Goal: Task Accomplishment & Management: Complete application form

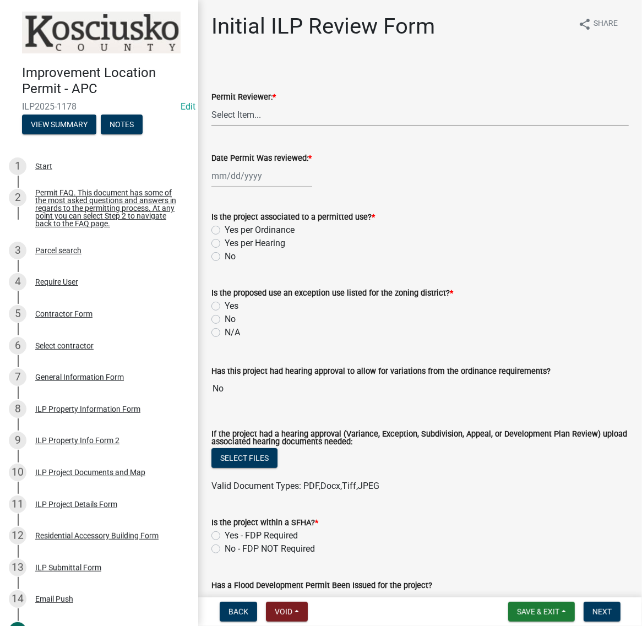
drag, startPoint x: 243, startPoint y: 139, endPoint x: 247, endPoint y: 144, distance: 6.4
click at [243, 126] on select "Select Item... MMS LT AT CS Vacant Vacant" at bounding box center [419, 115] width 417 height 23
click at [215, 126] on select "Select Item... MMS LT AT CS Vacant Vacant" at bounding box center [419, 115] width 417 height 23
select select "c872cdc8-ca01-49f1-a213-e4b05fa58cd2"
click at [253, 187] on div at bounding box center [261, 176] width 101 height 23
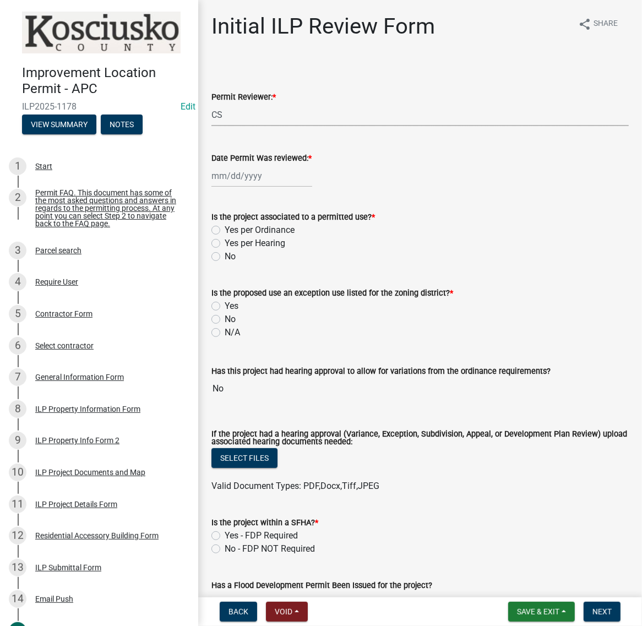
select select "9"
select select "2025"
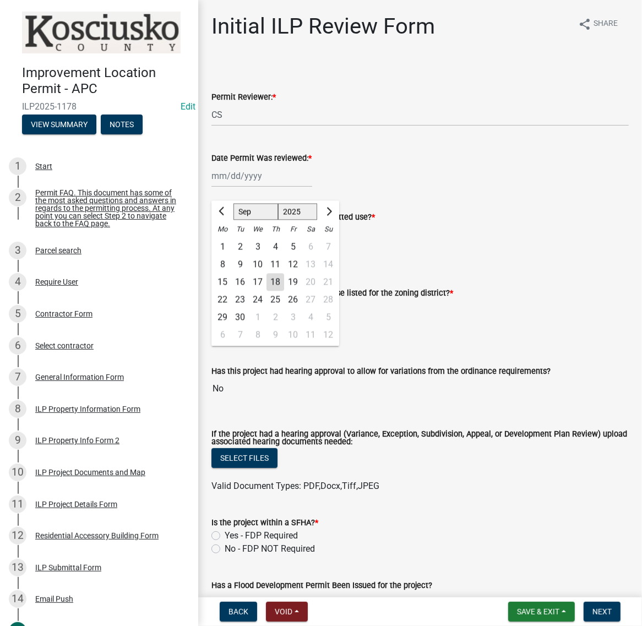
click at [284, 291] on div "18" at bounding box center [276, 283] width 18 height 18
type input "09/18/2025"
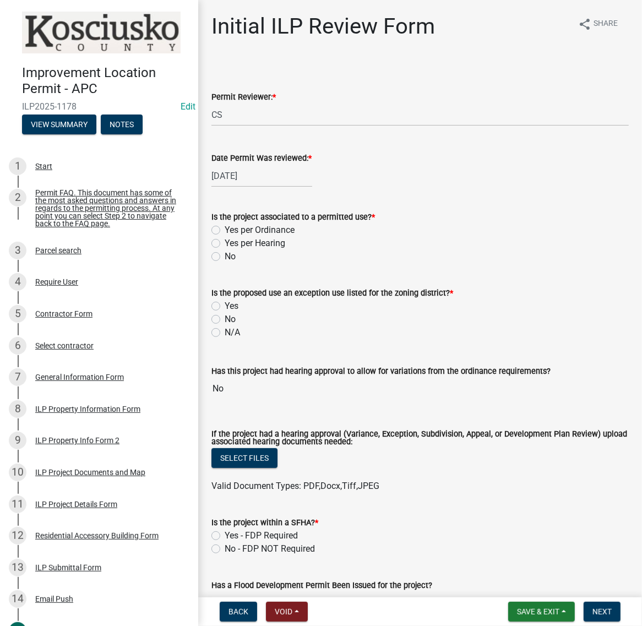
click at [225, 237] on label "Yes per Ordinance" at bounding box center [260, 230] width 70 height 13
click at [225, 231] on input "Yes per Ordinance" at bounding box center [228, 227] width 7 height 7
radio input "true"
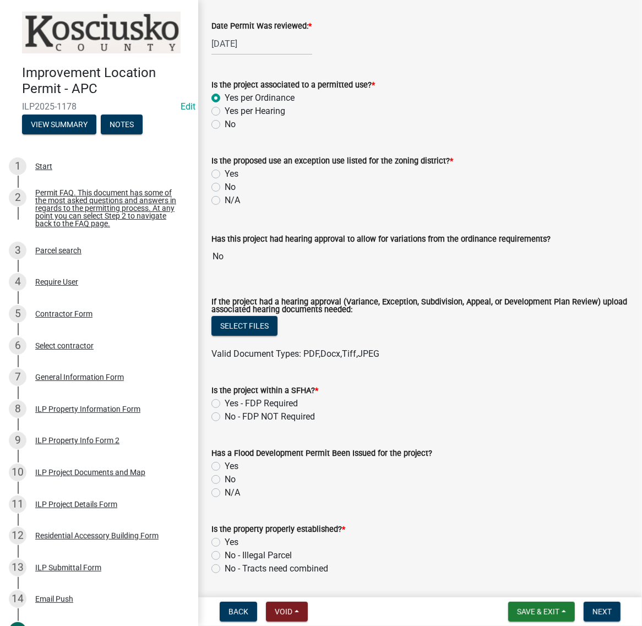
scroll to position [138, 0]
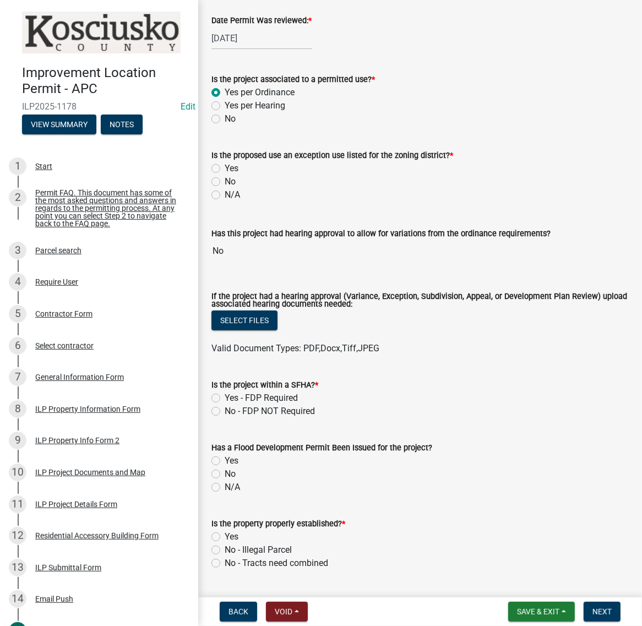
click at [225, 188] on label "No" at bounding box center [230, 181] width 11 height 13
click at [225, 182] on input "No" at bounding box center [228, 178] width 7 height 7
radio input "true"
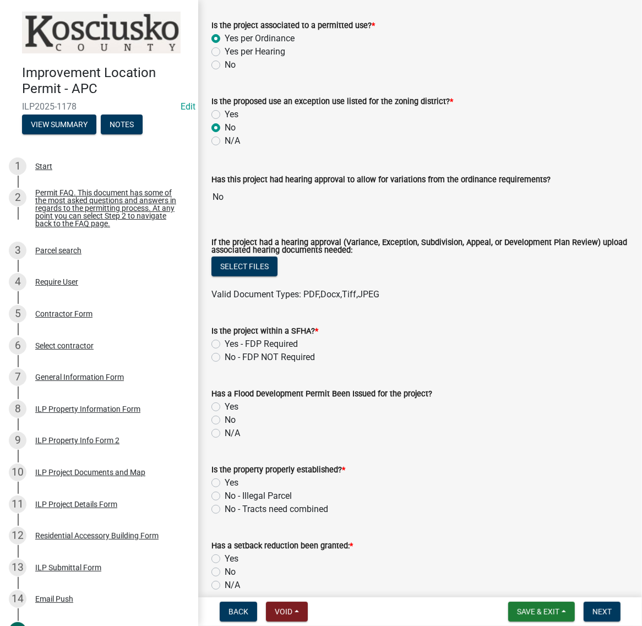
scroll to position [344, 0]
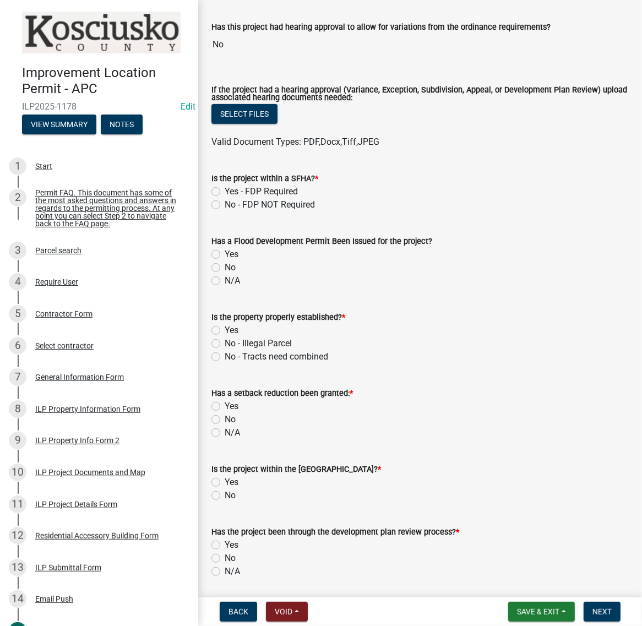
click at [225, 211] on label "No - FDP NOT Required" at bounding box center [270, 204] width 90 height 13
click at [225, 205] on input "No - FDP NOT Required" at bounding box center [228, 201] width 7 height 7
radio input "true"
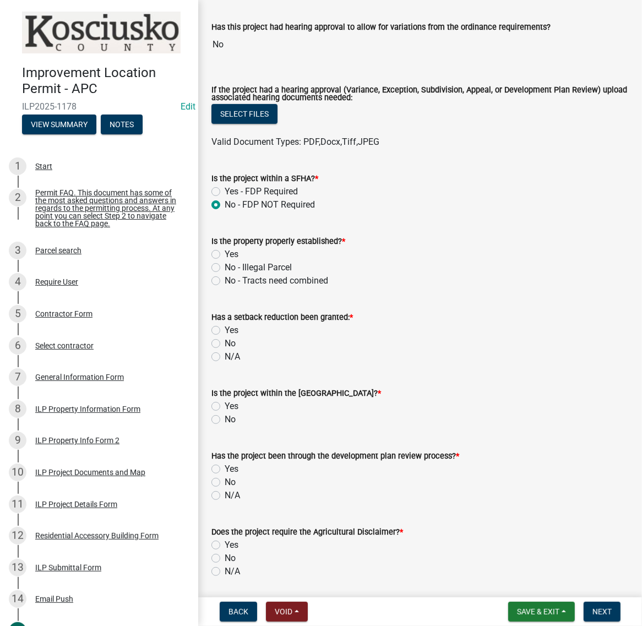
click at [225, 261] on label "Yes" at bounding box center [232, 254] width 14 height 13
click at [225, 255] on input "Yes" at bounding box center [228, 251] width 7 height 7
radio input "true"
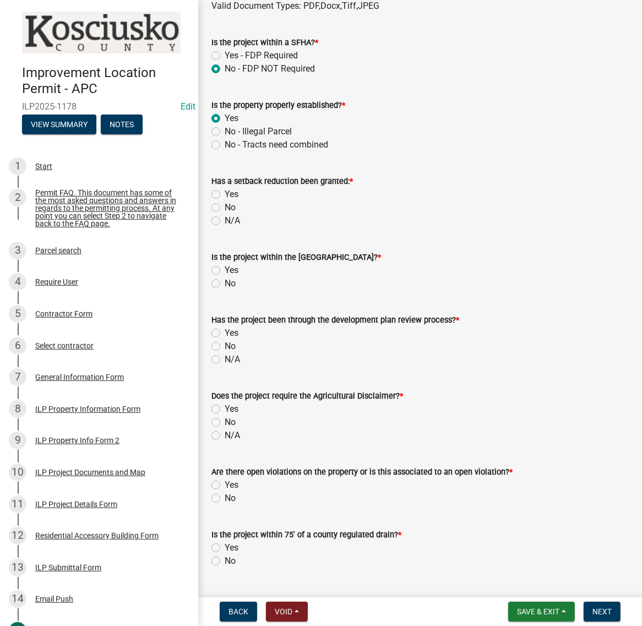
scroll to position [482, 0]
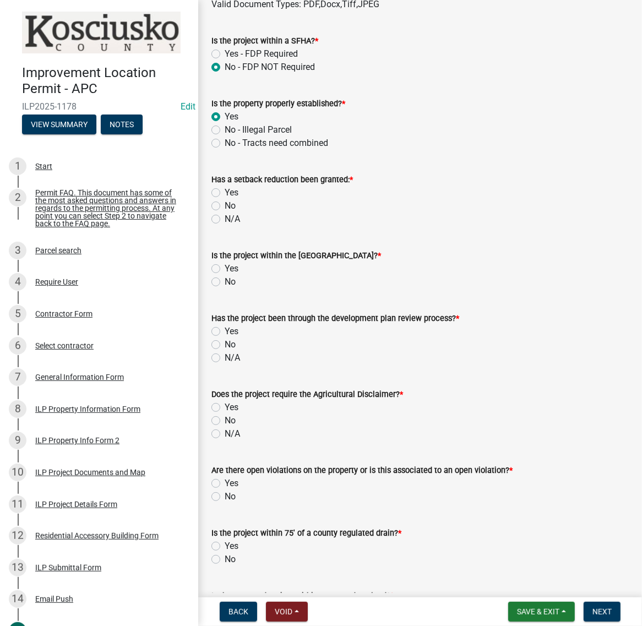
click at [225, 213] on label "No" at bounding box center [230, 205] width 11 height 13
click at [225, 207] on input "No" at bounding box center [228, 202] width 7 height 7
radio input "true"
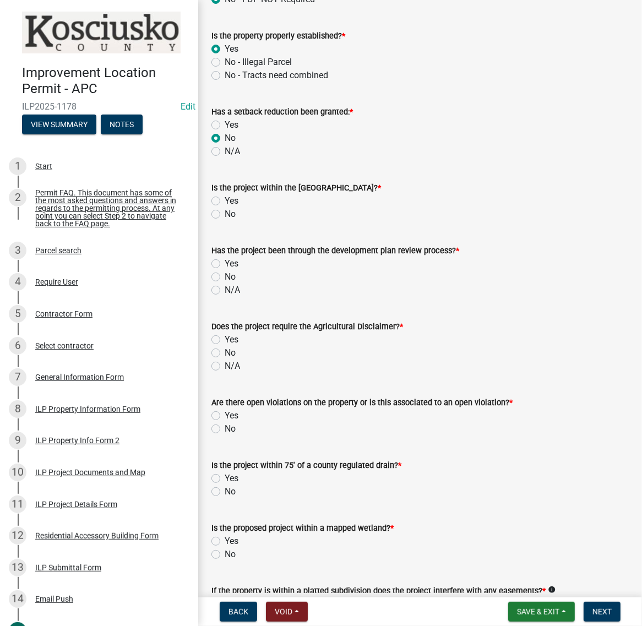
scroll to position [551, 0]
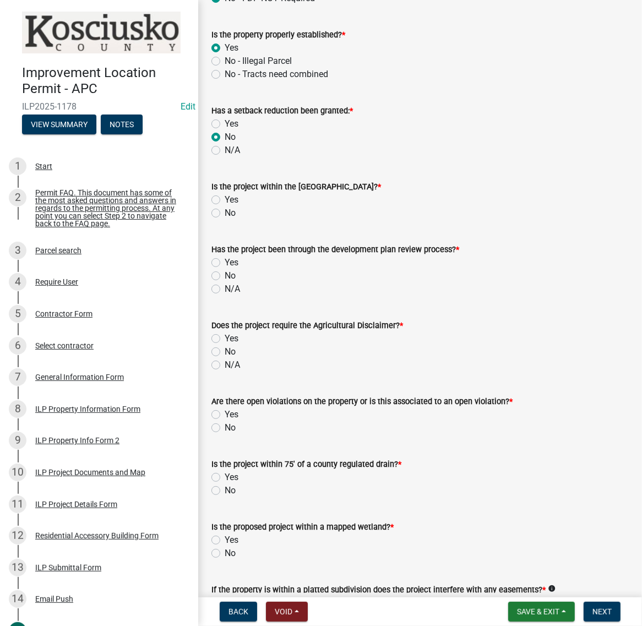
click at [225, 220] on label "No" at bounding box center [230, 213] width 11 height 13
click at [225, 214] on input "No" at bounding box center [228, 210] width 7 height 7
radio input "true"
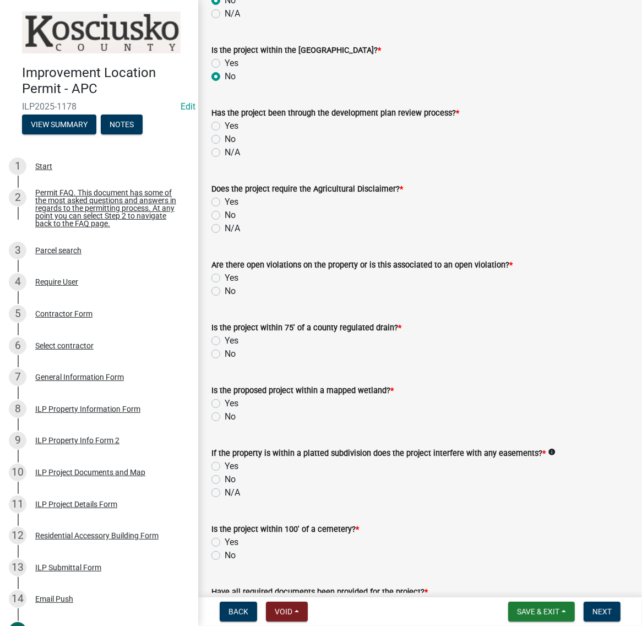
scroll to position [688, 0]
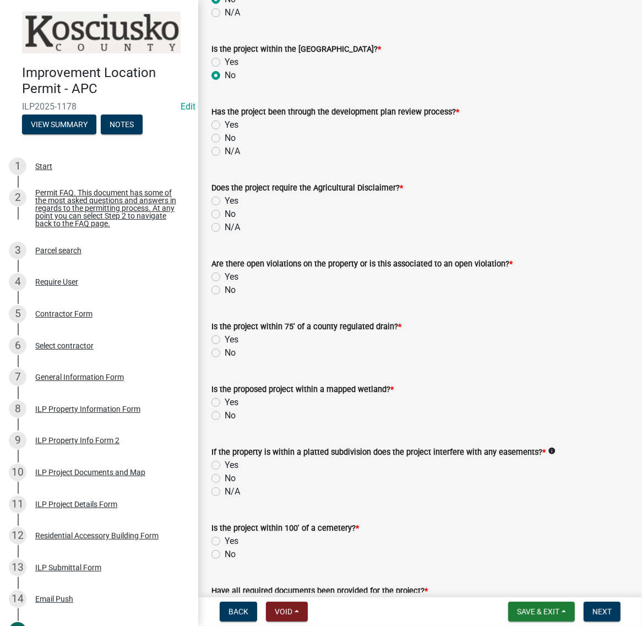
click at [225, 145] on label "No" at bounding box center [230, 138] width 11 height 13
click at [225, 139] on input "No" at bounding box center [228, 135] width 7 height 7
radio input "true"
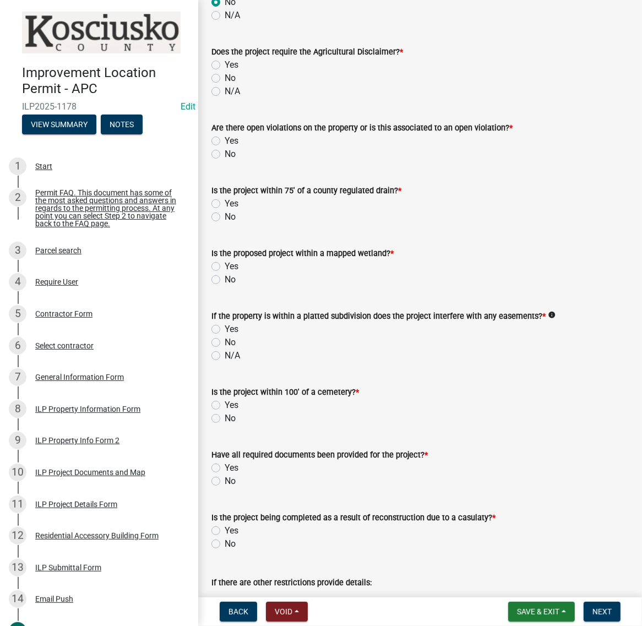
scroll to position [826, 0]
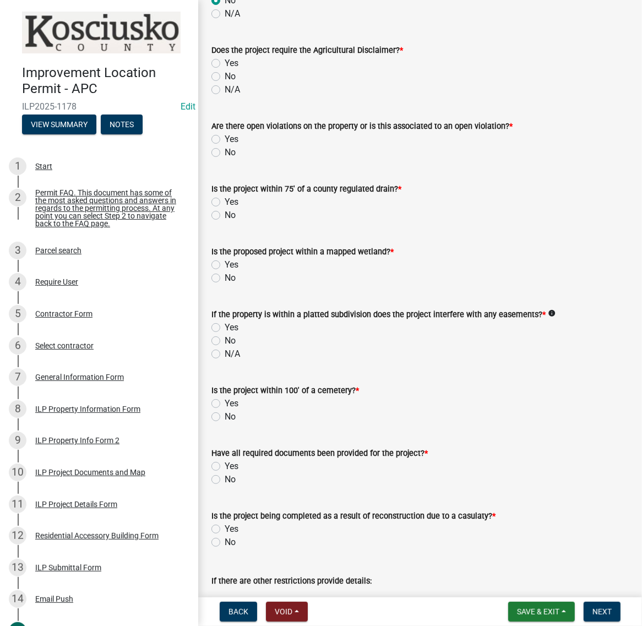
click at [225, 83] on label "No" at bounding box center [230, 76] width 11 height 13
click at [225, 77] on input "No" at bounding box center [228, 73] width 7 height 7
radio input "true"
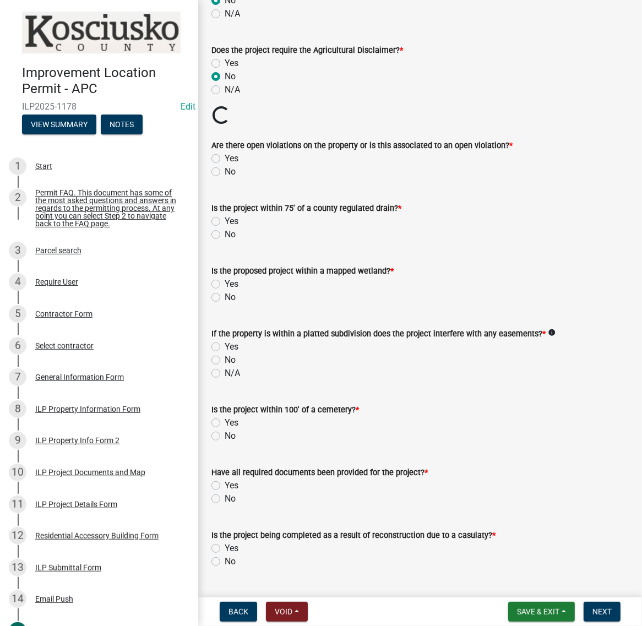
click at [225, 178] on label "No" at bounding box center [230, 171] width 11 height 13
click at [225, 172] on input "No" at bounding box center [228, 168] width 7 height 7
radio input "true"
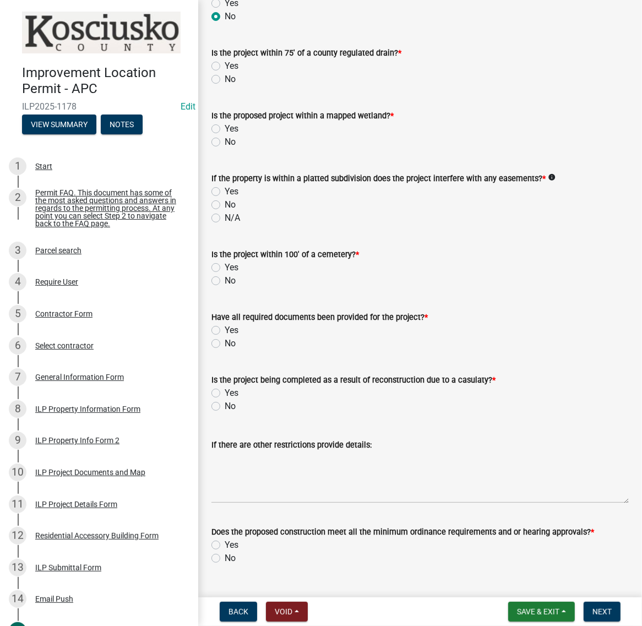
scroll to position [964, 0]
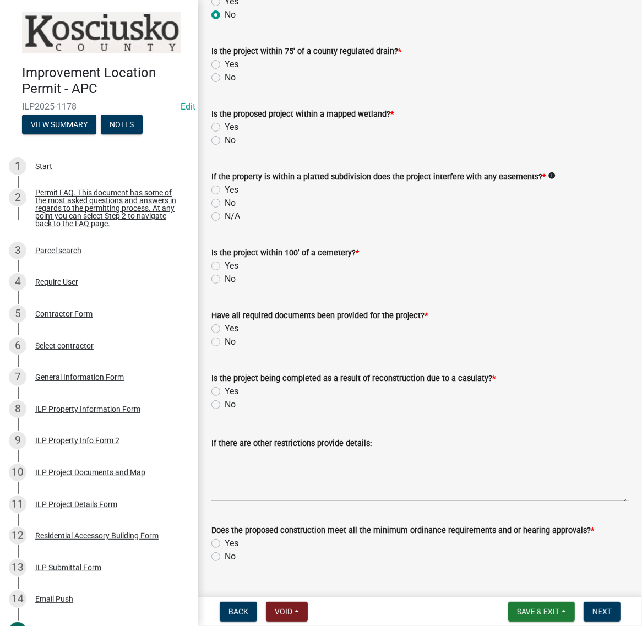
click at [225, 84] on label "No" at bounding box center [230, 77] width 11 height 13
click at [225, 78] on input "No" at bounding box center [228, 74] width 7 height 7
radio input "true"
click at [225, 147] on label "No" at bounding box center [230, 140] width 11 height 13
click at [225, 141] on input "No" at bounding box center [228, 137] width 7 height 7
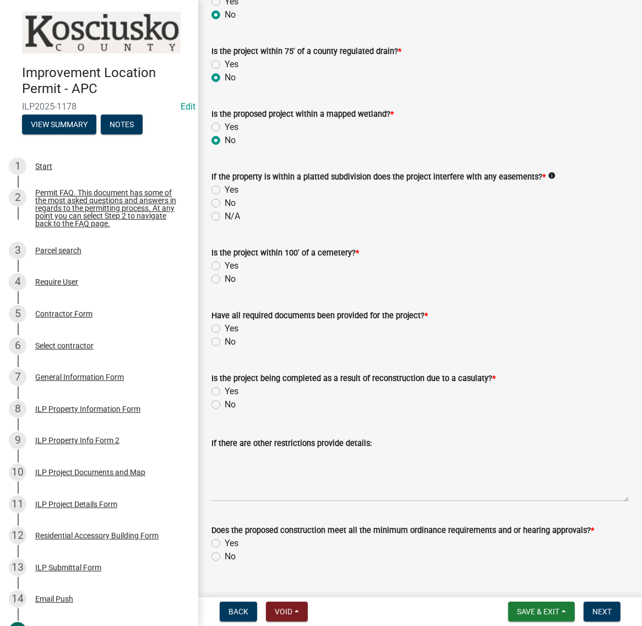
radio input "true"
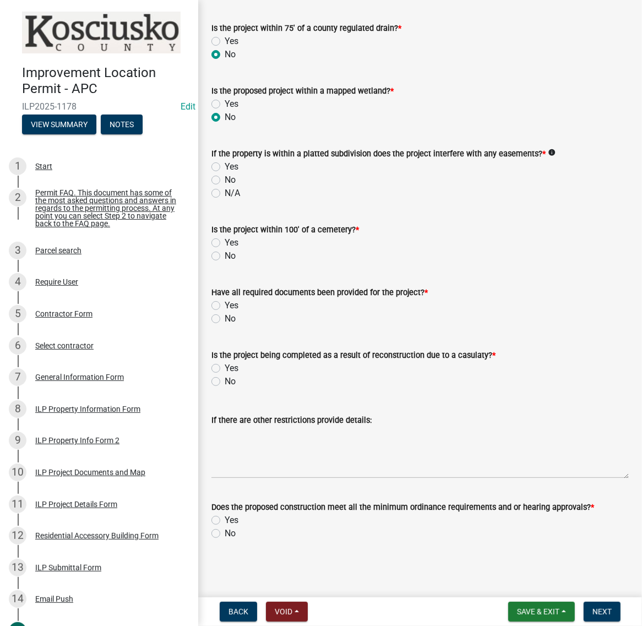
click at [225, 187] on label "No" at bounding box center [230, 179] width 11 height 13
click at [225, 181] on input "No" at bounding box center [228, 176] width 7 height 7
radio input "true"
click at [517, 607] on span "Save & Exit" at bounding box center [538, 611] width 42 height 9
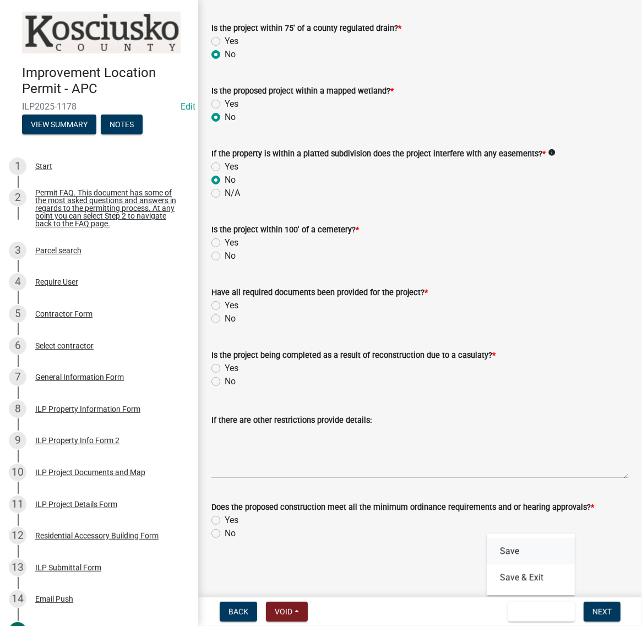
click at [487, 541] on button "Save" at bounding box center [531, 552] width 88 height 26
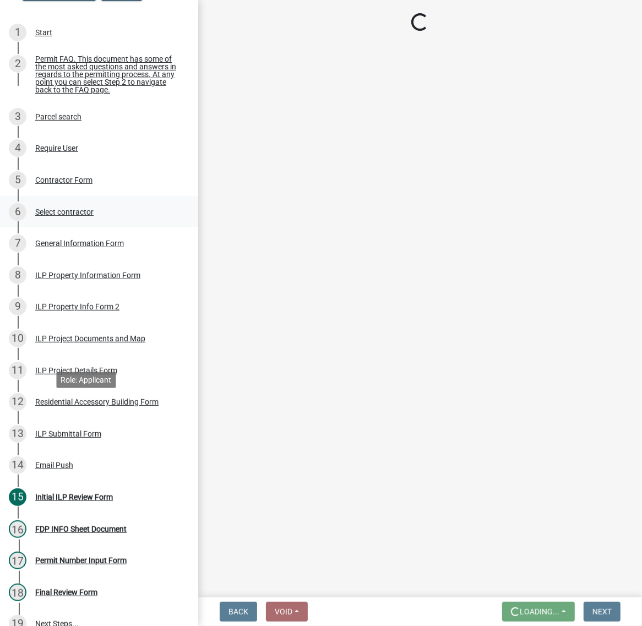
scroll to position [138, 0]
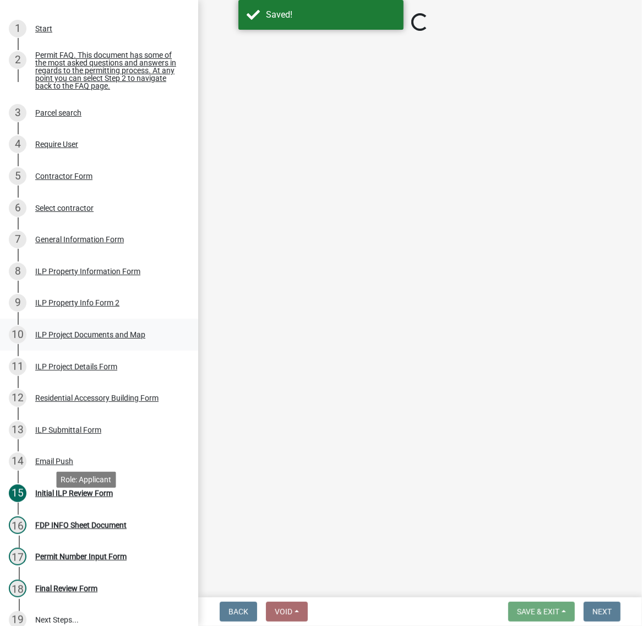
select select "c872cdc8-ca01-49f1-a213-e4b05fa58cd2"
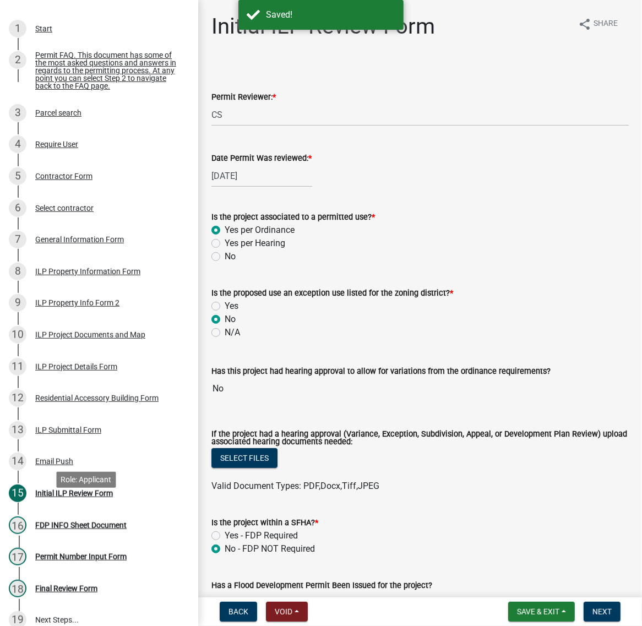
click at [120, 339] on div "ILP Project Documents and Map" at bounding box center [90, 335] width 110 height 8
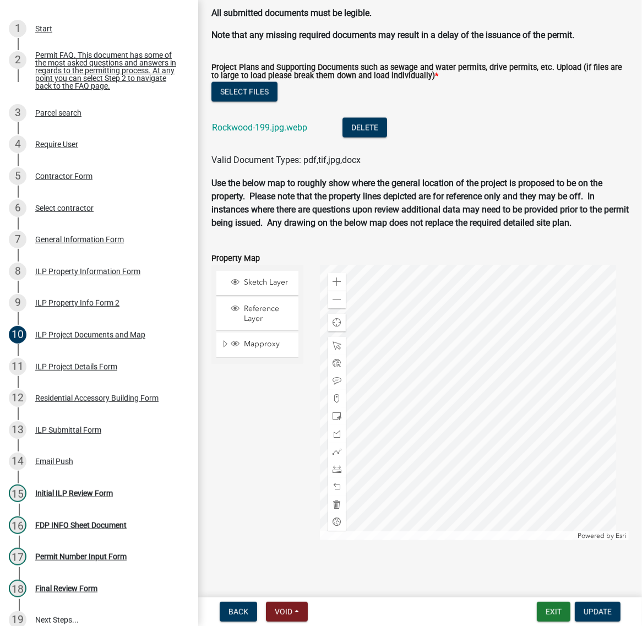
scroll to position [1377, 0]
click at [307, 133] on link "Rockwood-199.jpg.webp" at bounding box center [259, 127] width 95 height 10
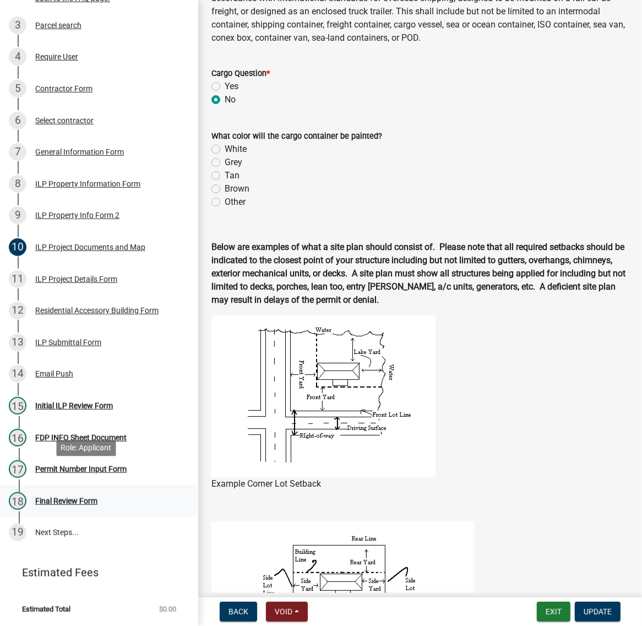
scroll to position [413, 0]
click at [83, 410] on div "Initial ILP Review Form" at bounding box center [74, 406] width 78 height 8
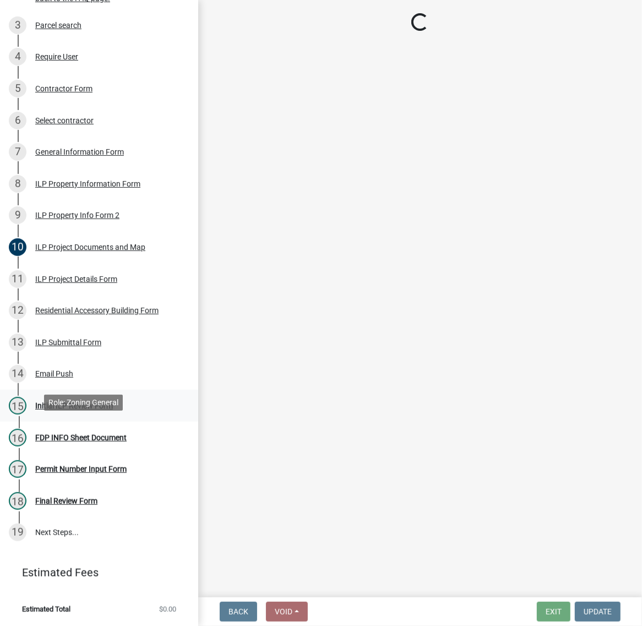
scroll to position [0, 0]
select select "c872cdc8-ca01-49f1-a213-e4b05fa58cd2"
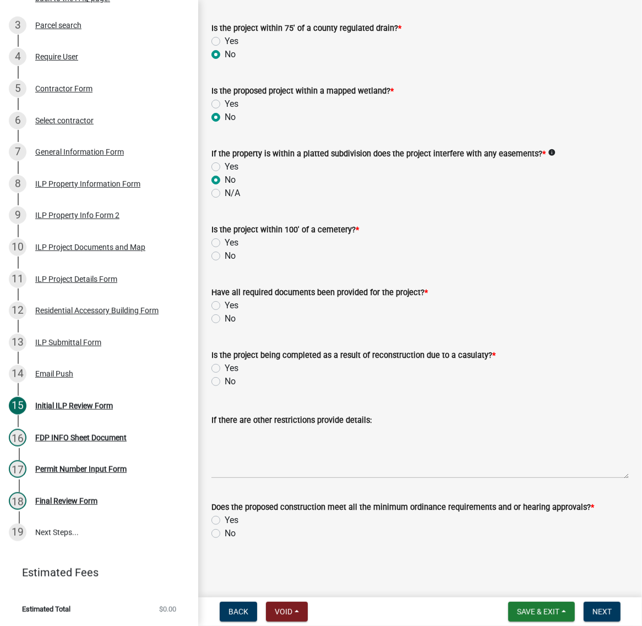
scroll to position [1308, 0]
drag, startPoint x: 218, startPoint y: 276, endPoint x: 219, endPoint y: 282, distance: 6.2
click at [225, 263] on label "No" at bounding box center [230, 255] width 11 height 13
click at [225, 257] on input "No" at bounding box center [228, 252] width 7 height 7
radio input "true"
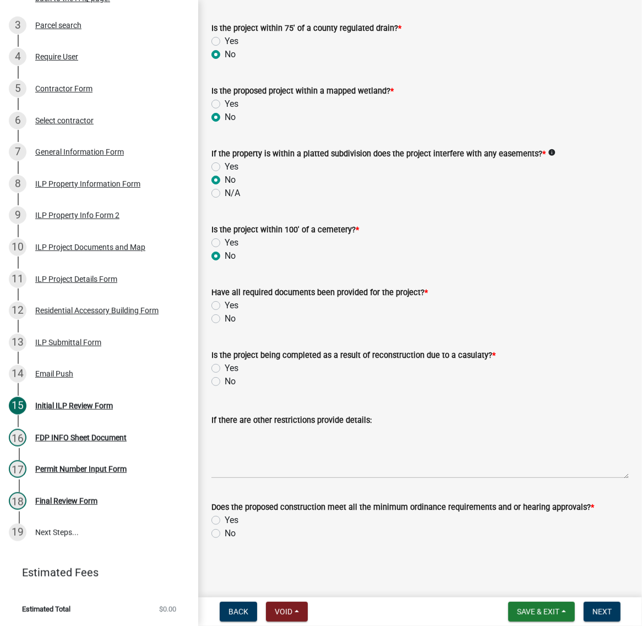
click at [225, 325] on label "No" at bounding box center [230, 318] width 11 height 13
click at [225, 319] on input "No" at bounding box center [228, 315] width 7 height 7
radio input "true"
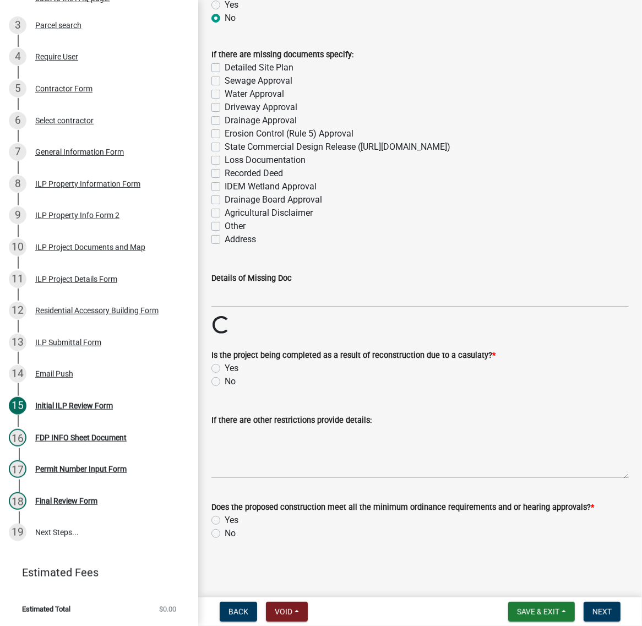
scroll to position [1446, 0]
click at [225, 74] on label "Detailed Site Plan" at bounding box center [259, 67] width 69 height 13
click at [225, 68] on input "Detailed Site Plan" at bounding box center [228, 64] width 7 height 7
checkbox input "true"
checkbox input "false"
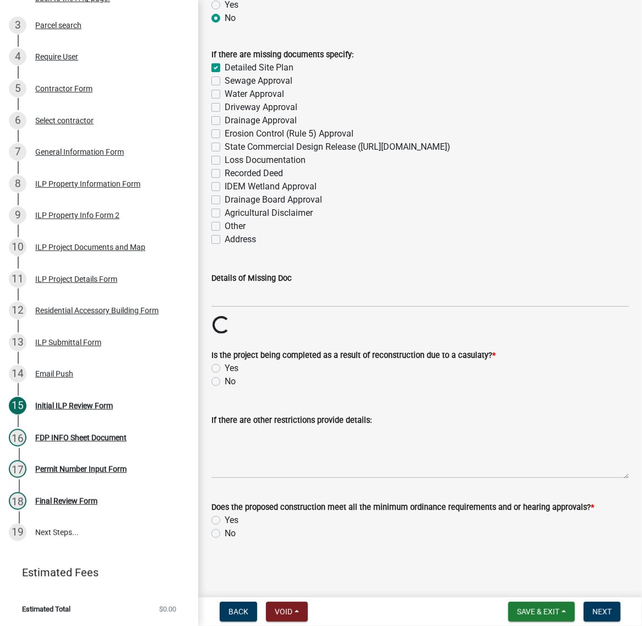
checkbox input "false"
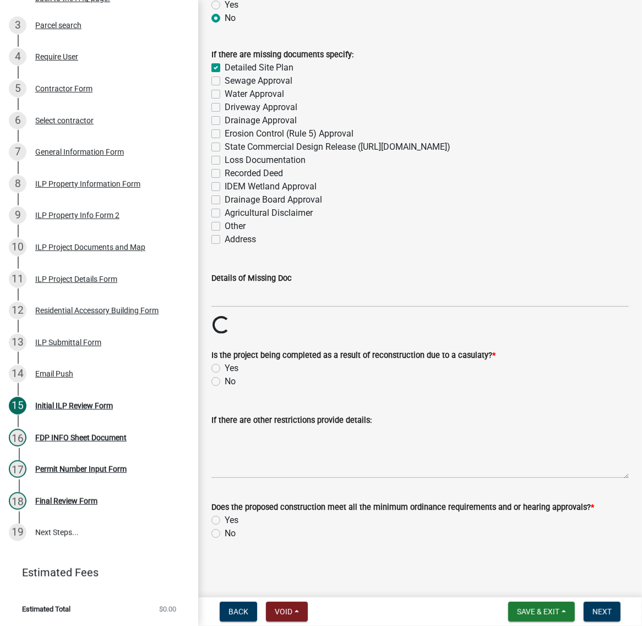
checkbox input "false"
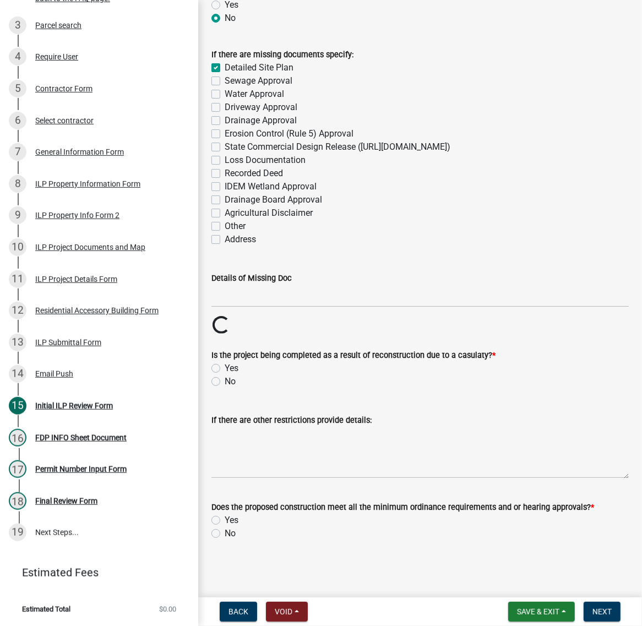
checkbox input "false"
click at [226, 88] on div "Sewage Approval" at bounding box center [419, 80] width 417 height 13
click at [229, 88] on div "Sewage Approval" at bounding box center [419, 80] width 417 height 13
drag, startPoint x: 222, startPoint y: 296, endPoint x: 222, endPoint y: 302, distance: 6.1
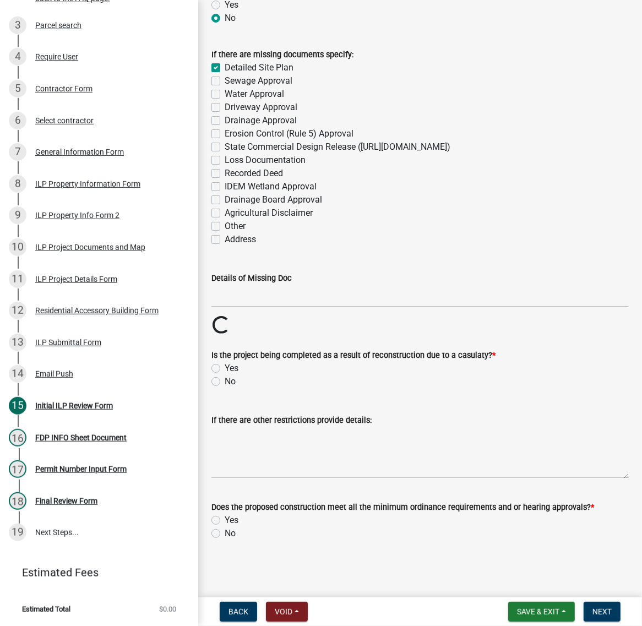
click at [225, 88] on label "Sewage Approval" at bounding box center [259, 80] width 68 height 13
click at [225, 82] on input "Sewage Approval" at bounding box center [228, 77] width 7 height 7
checkbox input "true"
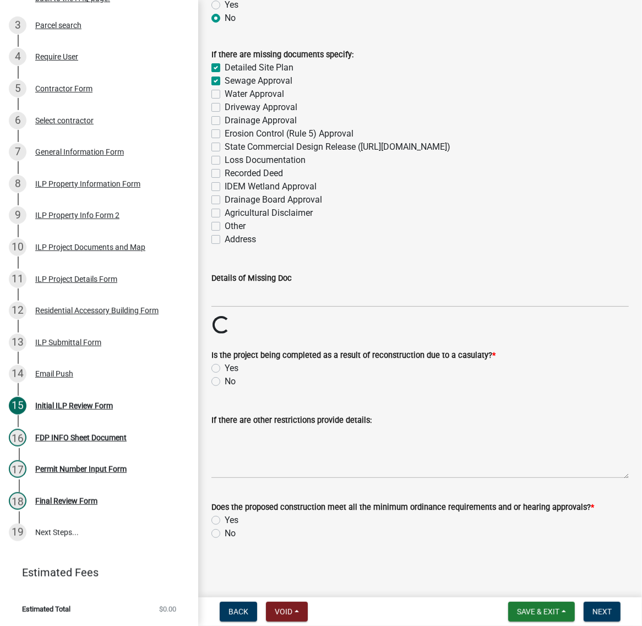
checkbox input "false"
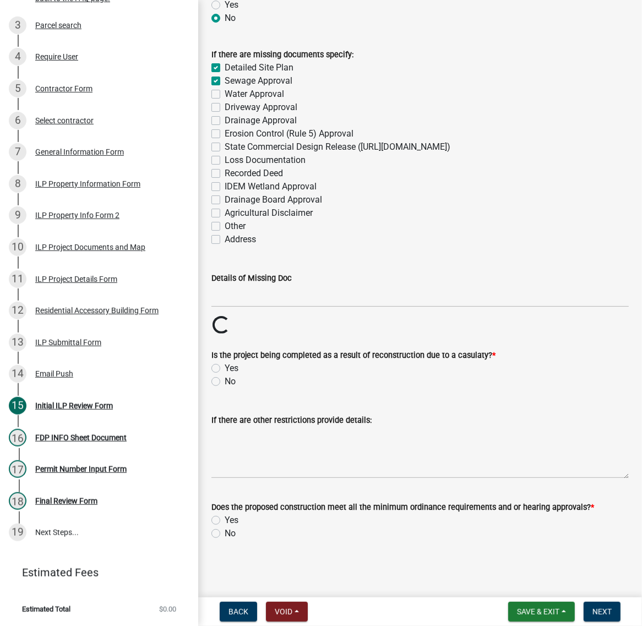
checkbox input "false"
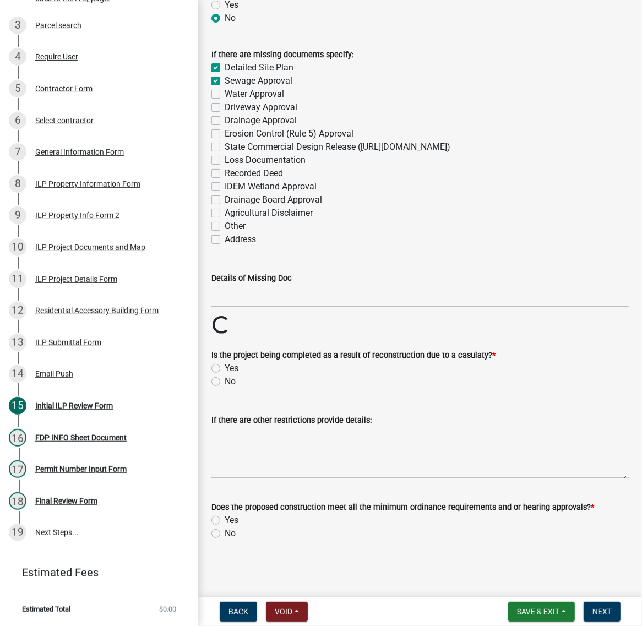
checkbox input "false"
click at [225, 101] on label "Water Approval" at bounding box center [254, 94] width 59 height 13
click at [225, 95] on input "Water Approval" at bounding box center [228, 91] width 7 height 7
checkbox input "true"
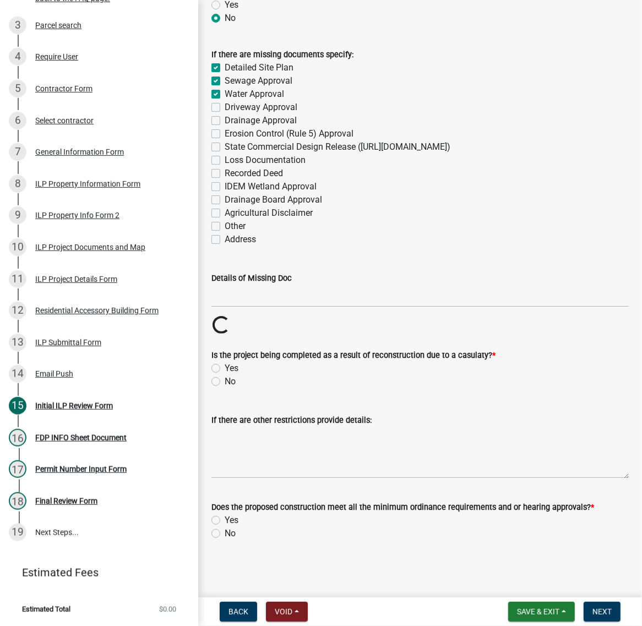
checkbox input "true"
checkbox input "false"
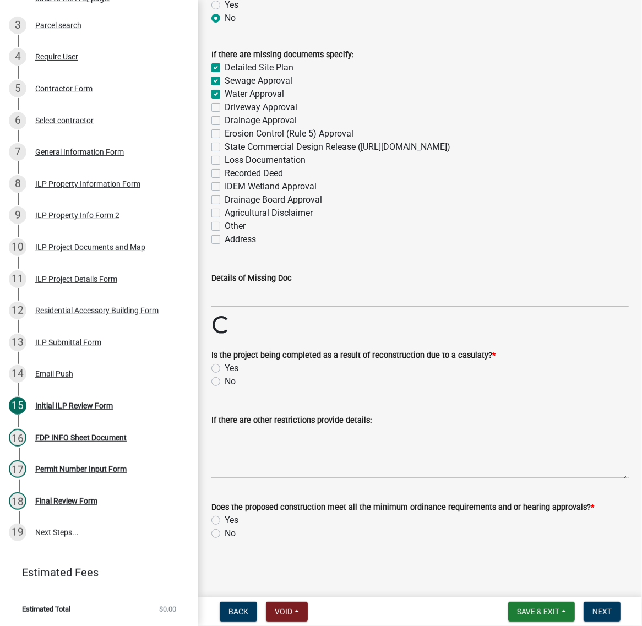
checkbox input "false"
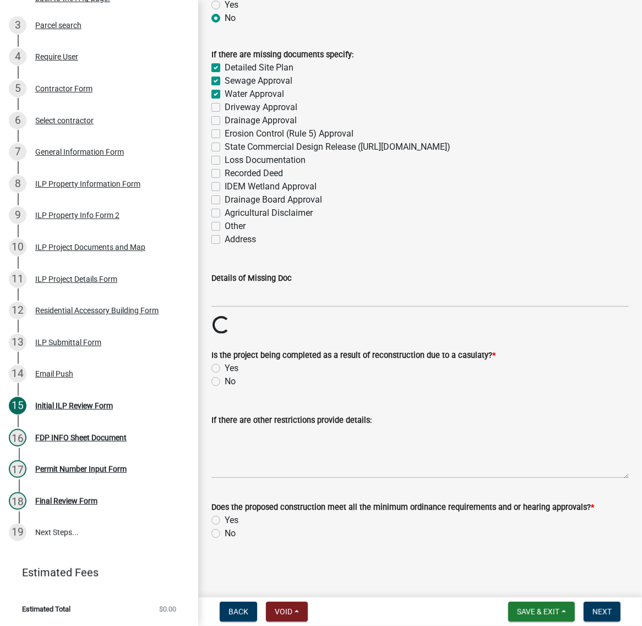
checkbox input "false"
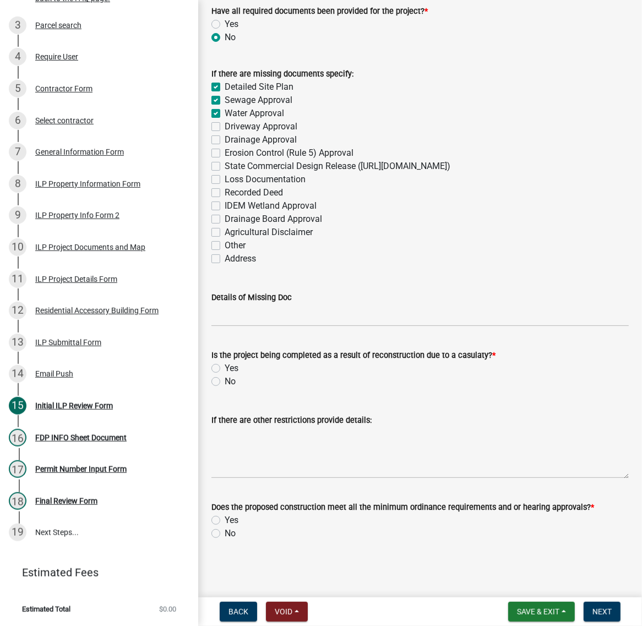
drag, startPoint x: 219, startPoint y: 453, endPoint x: 230, endPoint y: 453, distance: 11.0
click at [225, 388] on label "No" at bounding box center [230, 381] width 11 height 13
click at [225, 382] on input "No" at bounding box center [228, 378] width 7 height 7
radio input "true"
click at [241, 327] on input "Details of Missing Doc" at bounding box center [419, 315] width 417 height 23
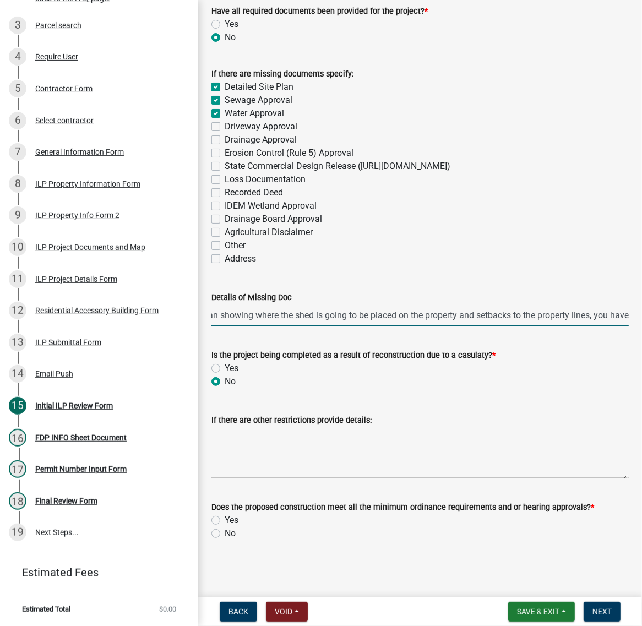
scroll to position [0, 0]
click at [572, 327] on input "site plan showing where the shed is going to be placed on the property and setb…" at bounding box center [419, 315] width 417 height 23
type input "s"
click at [225, 514] on label "Yes" at bounding box center [232, 520] width 14 height 13
click at [225, 514] on input "Yes" at bounding box center [228, 517] width 7 height 7
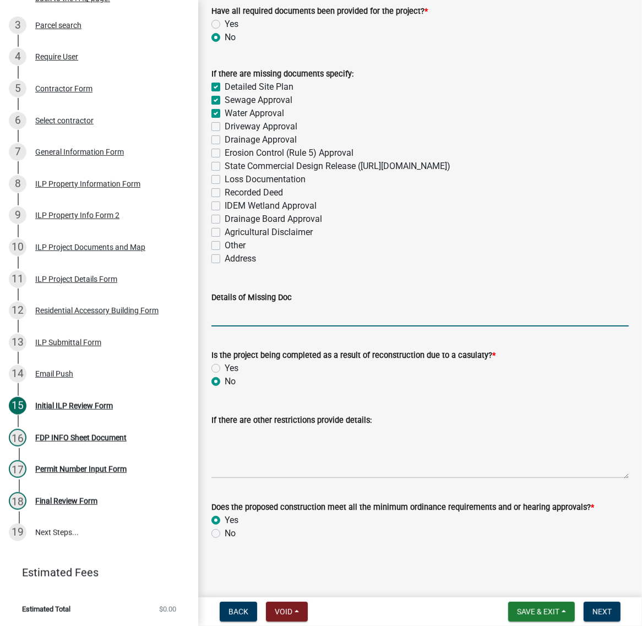
radio input "true"
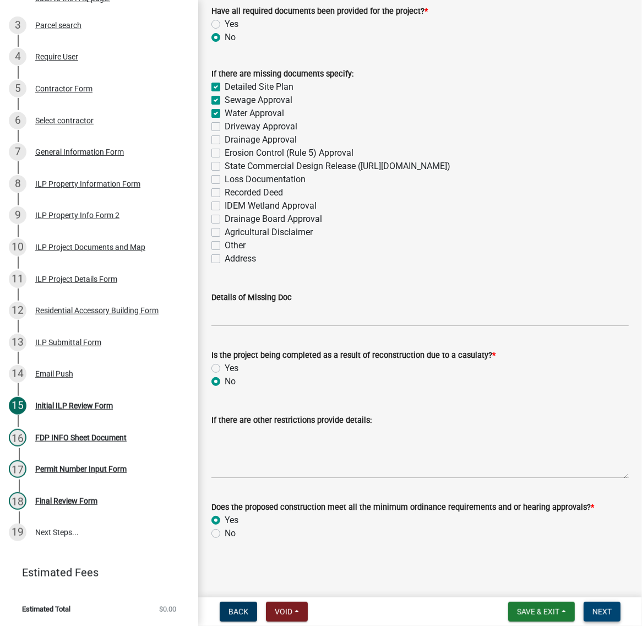
click at [593, 607] on span "Next" at bounding box center [602, 611] width 19 height 9
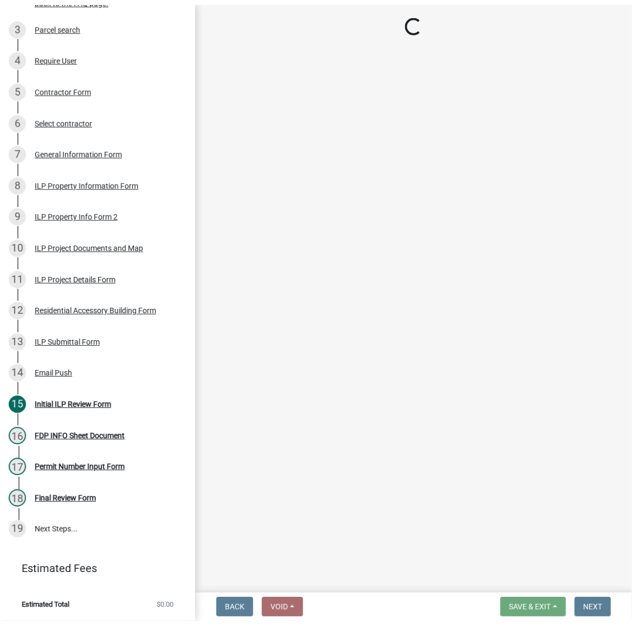
scroll to position [453, 0]
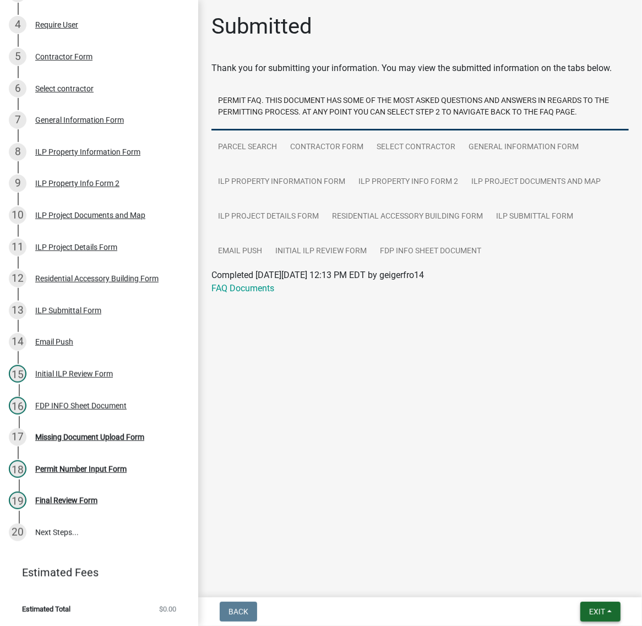
click at [589, 607] on span "Exit" at bounding box center [597, 611] width 16 height 9
click at [572, 579] on button "Save & Exit" at bounding box center [577, 578] width 88 height 26
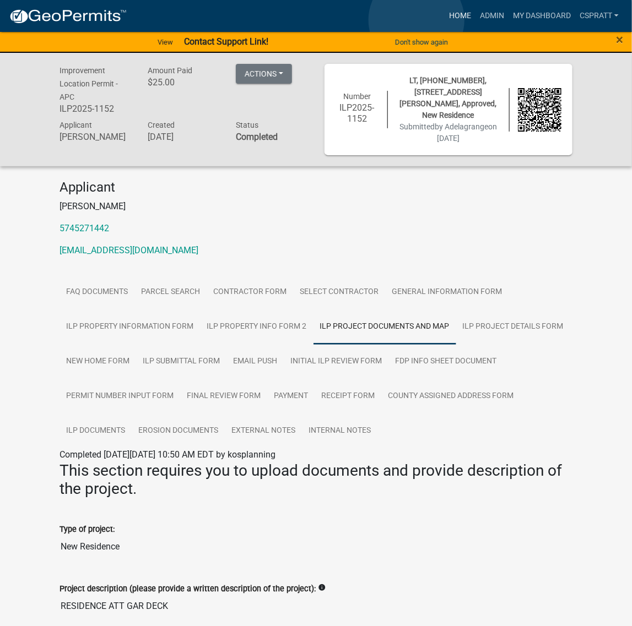
click at [444, 20] on link "Home" at bounding box center [459, 16] width 31 height 21
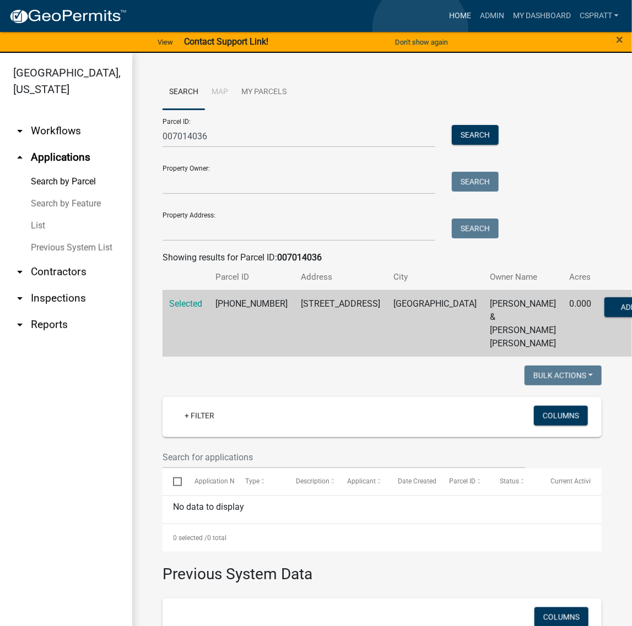
click at [444, 26] on link "Home" at bounding box center [459, 16] width 31 height 21
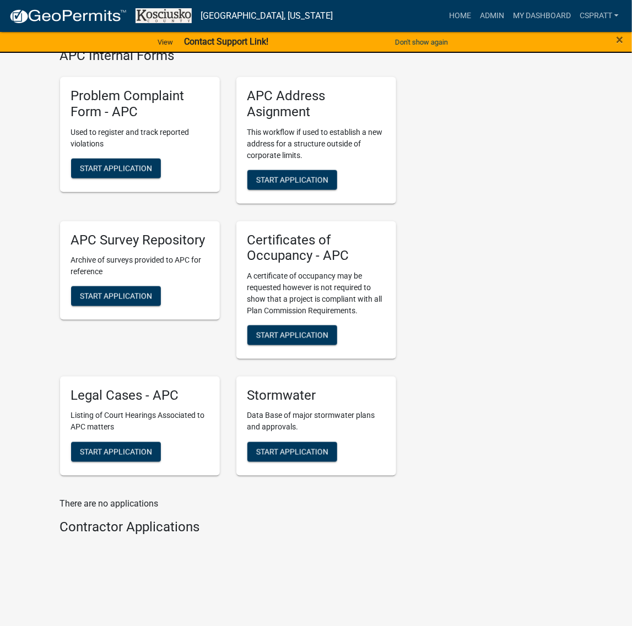
scroll to position [2916, 0]
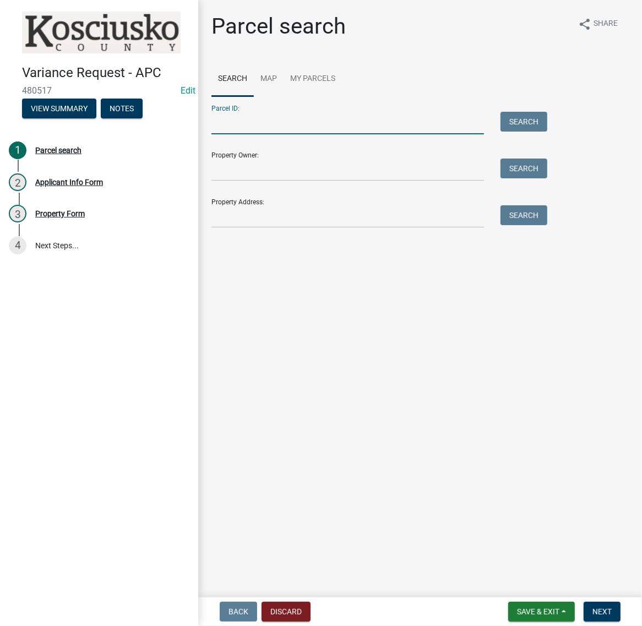
click at [238, 134] on input "Parcel ID:" at bounding box center [347, 123] width 273 height 23
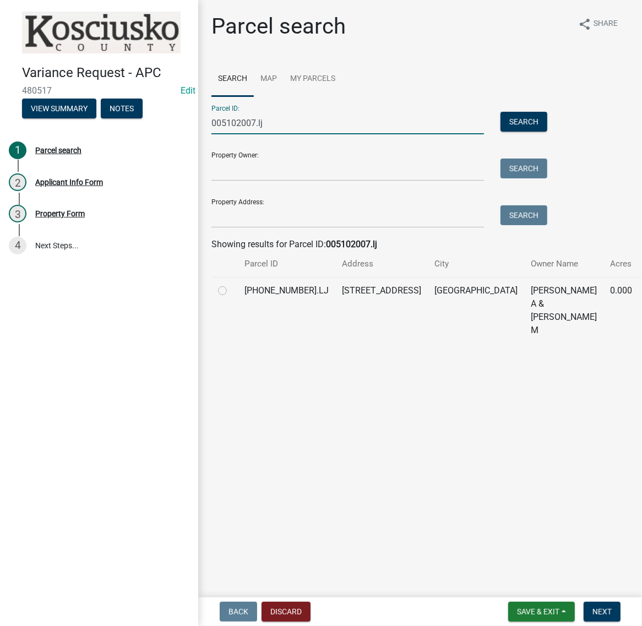
type input "005102007.lj"
click at [231, 284] on label at bounding box center [231, 284] width 0 height 0
click at [231, 291] on input "radio" at bounding box center [234, 287] width 7 height 7
radio input "true"
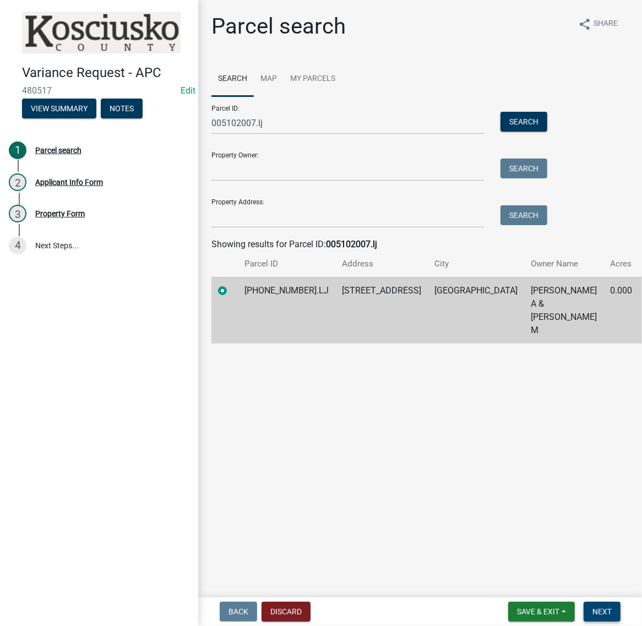
click at [584, 602] on button "Next" at bounding box center [602, 612] width 37 height 20
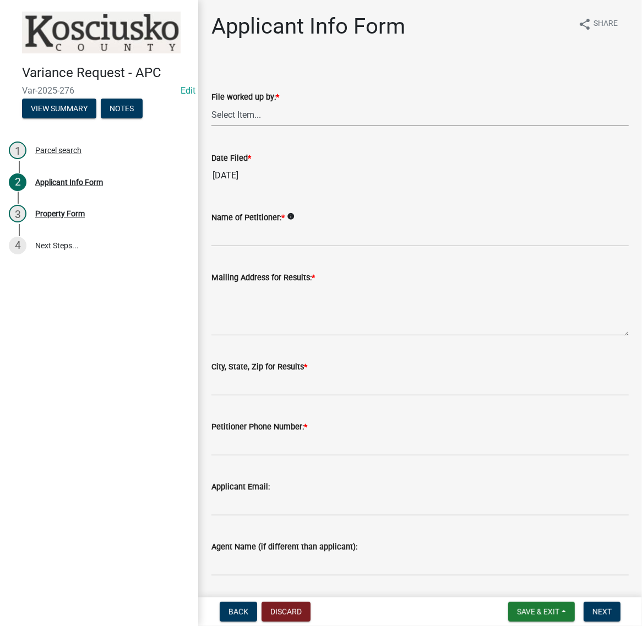
drag, startPoint x: 256, startPoint y: 146, endPoint x: 257, endPoint y: 157, distance: 11.1
click at [256, 126] on select "Select Item... MMS LT AT CS [PERSON_NAME]" at bounding box center [419, 115] width 417 height 23
click at [215, 126] on select "Select Item... MMS LT AT CS [PERSON_NAME]" at bounding box center [419, 115] width 417 height 23
select select "c872cdc8-ca01-49f1-a213-e4b05fa58cd2"
click at [236, 247] on input "Name of Petitioner: *" at bounding box center [419, 235] width 417 height 23
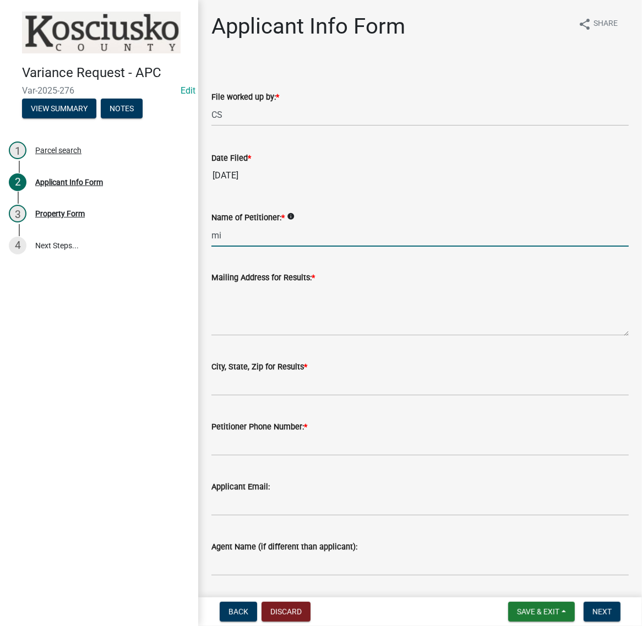
type input "m"
type input "MICHAEL CRITCHLOW"
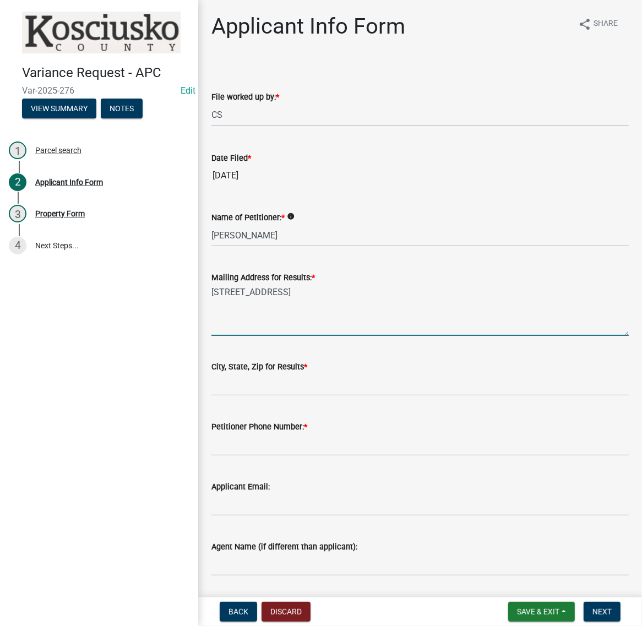
type textarea "119 EMS B7 LN"
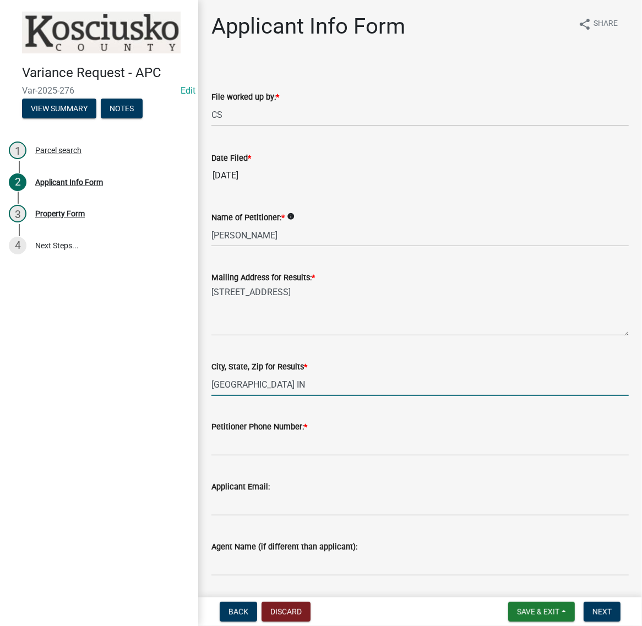
type input "LEESBURG IN 46538"
click at [279, 456] on input "Petitioner Phone Number: *" at bounding box center [419, 444] width 417 height 23
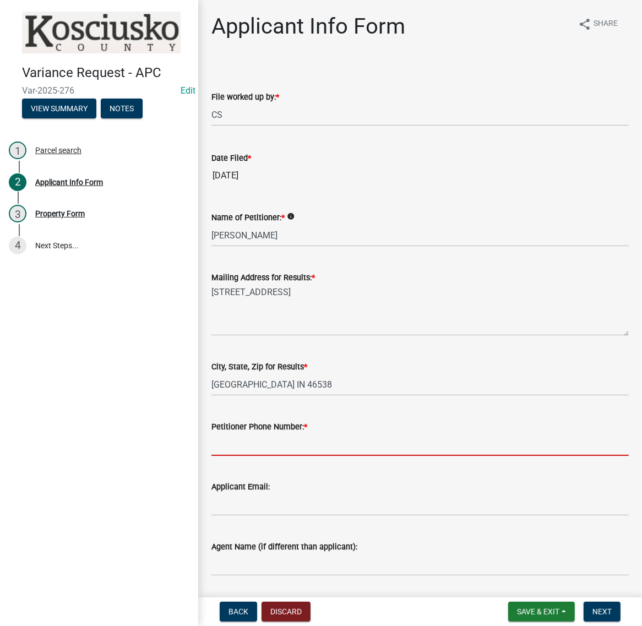
type input "5"
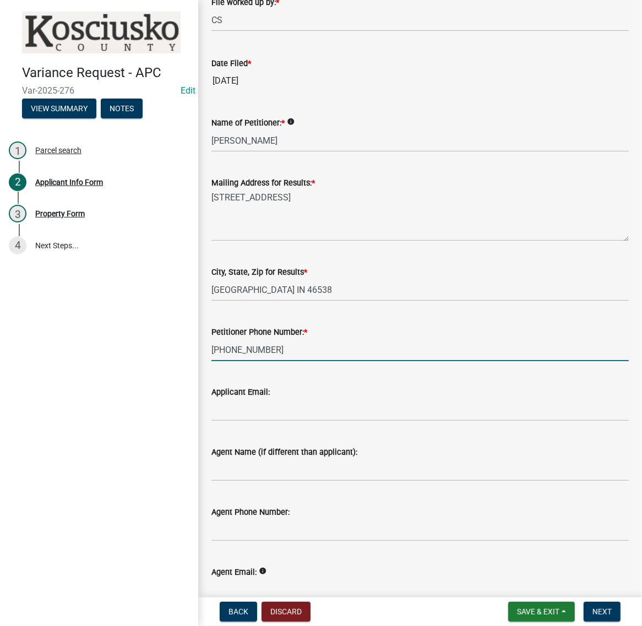
scroll to position [275, 0]
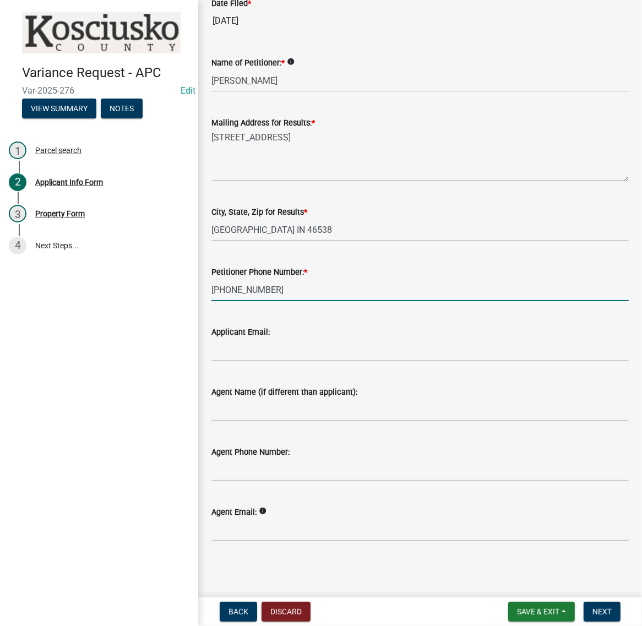
type input "574-876-2756"
click at [254, 421] on input "Agent Name (if different than applicant):" at bounding box center [419, 410] width 417 height 23
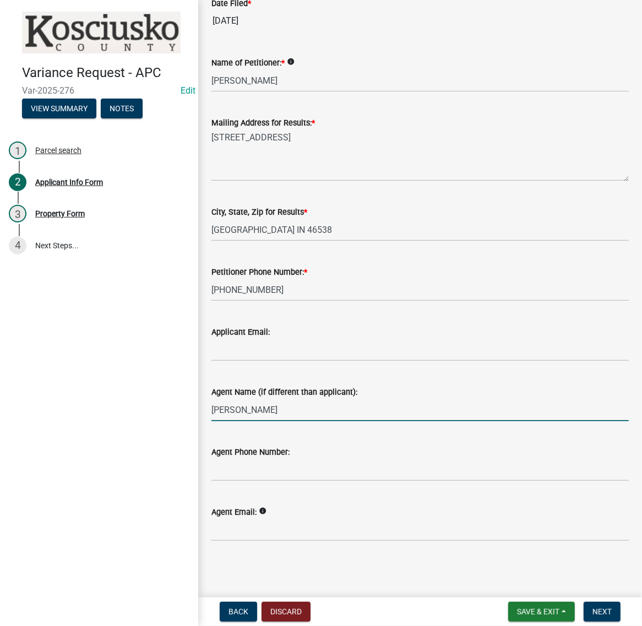
type input "KARL"
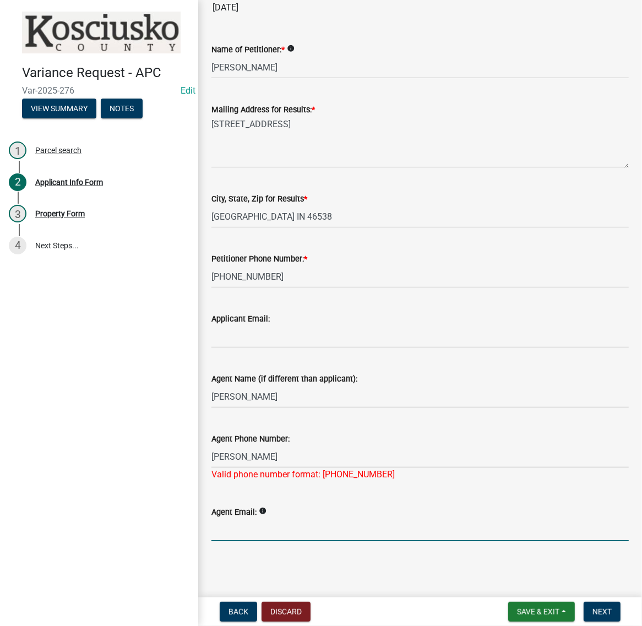
scroll to position [291, 0]
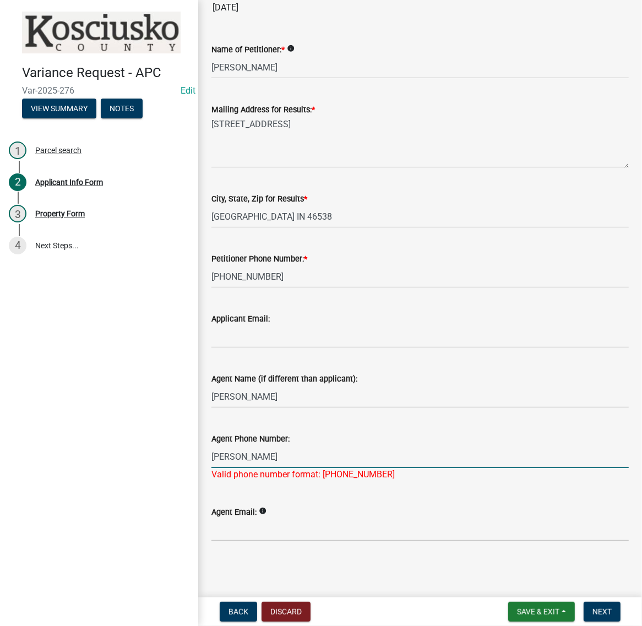
drag, startPoint x: 274, startPoint y: 485, endPoint x: 167, endPoint y: 506, distance: 108.9
click at [167, 506] on div "Variance Request - APC Var-2025-276 Edit View Summary Notes 1 Parcel search 2 A…" at bounding box center [321, 313] width 642 height 626
type input "574-202-0476"
click at [295, 400] on input "KARL" at bounding box center [419, 397] width 417 height 23
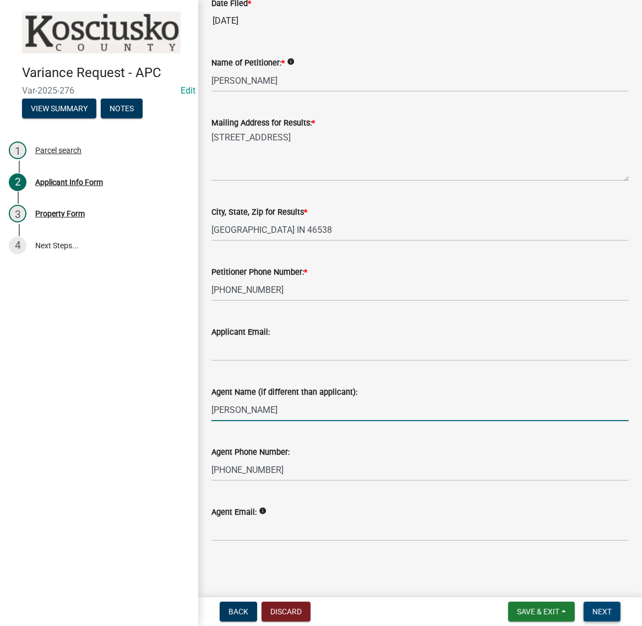
type input "KARL GRABER"
click at [605, 607] on span "Next" at bounding box center [602, 611] width 19 height 9
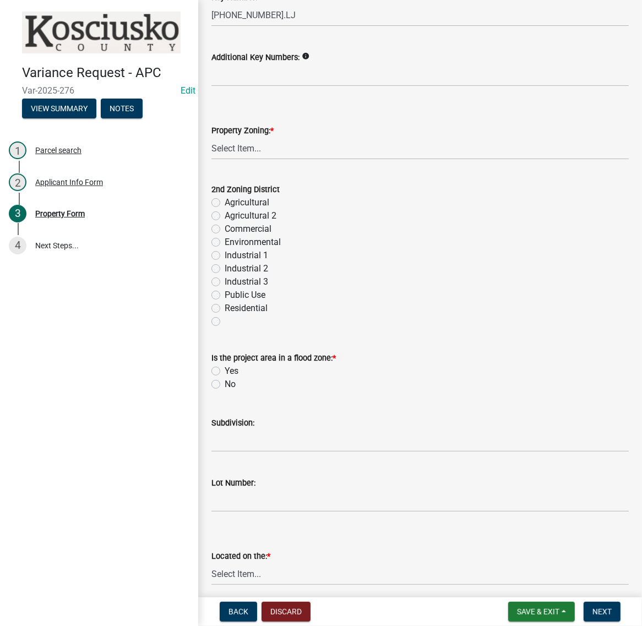
scroll to position [413, 0]
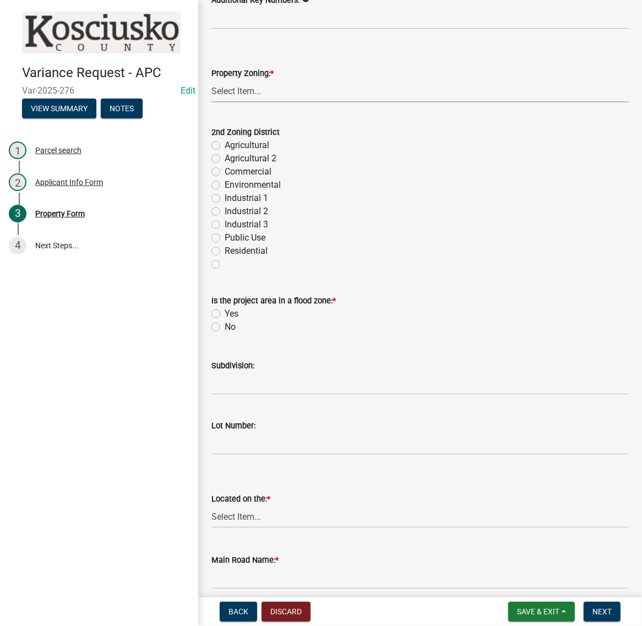
click at [260, 102] on select "Select Item... Agricultural Agricultural 2 Commercial Environmental Industrial …" at bounding box center [419, 91] width 417 height 23
click at [215, 102] on select "Select Item... Agricultural Agricultural 2 Commercial Environmental Industrial …" at bounding box center [419, 91] width 417 height 23
select select "1146270b-2111-4e23-bf7f-74ce85cf7041"
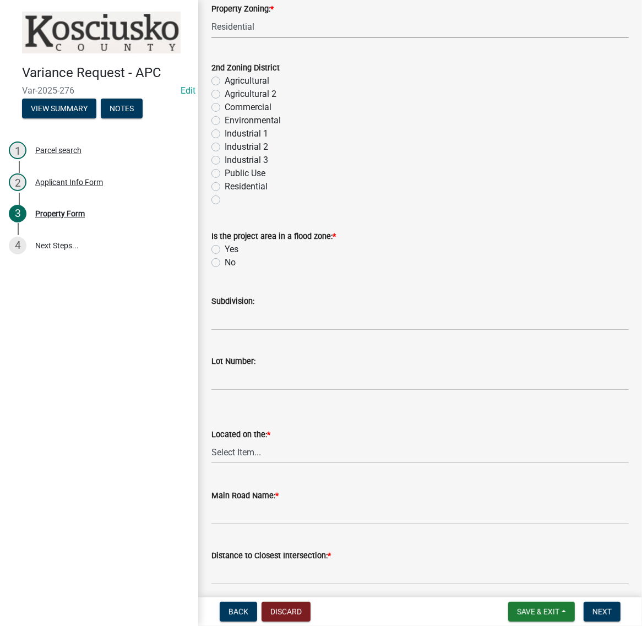
scroll to position [551, 0]
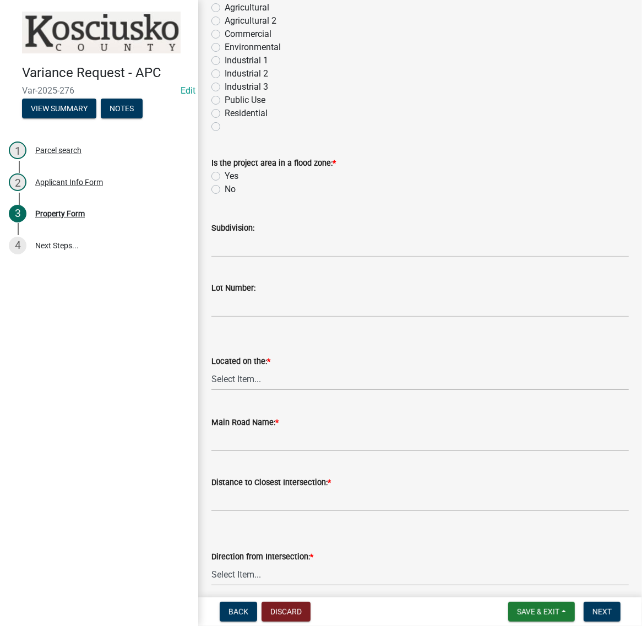
click at [225, 196] on label "No" at bounding box center [230, 189] width 11 height 13
click at [225, 190] on input "No" at bounding box center [228, 186] width 7 height 7
radio input "true"
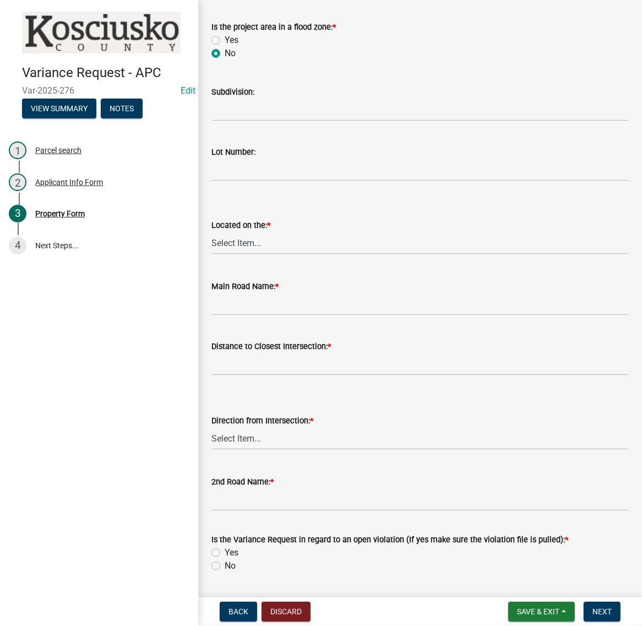
scroll to position [688, 0]
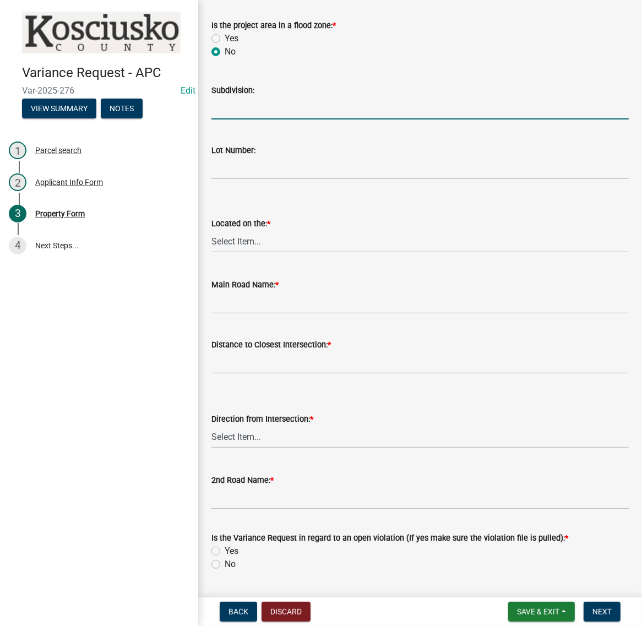
click at [252, 120] on input "Subdivision:" at bounding box center [419, 108] width 417 height 23
type input "ROLLING RIDGE"
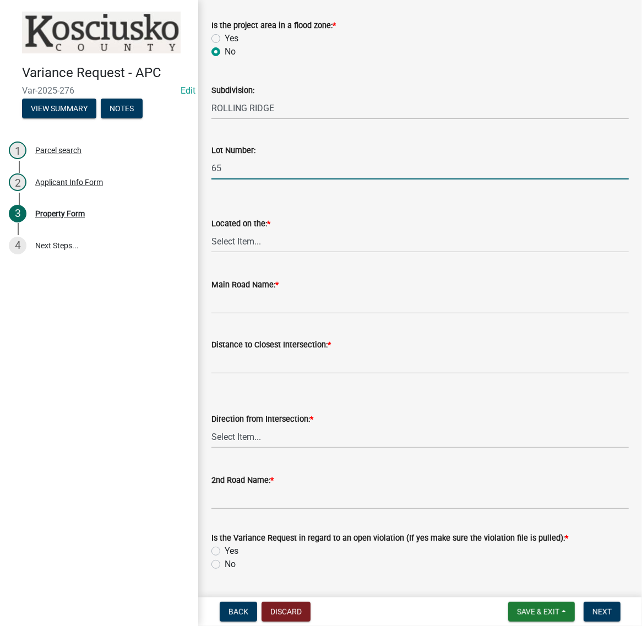
type input "65"
click at [249, 253] on select "Select Item... North Northeast Northwest South Southeast Southwest West East" at bounding box center [419, 241] width 417 height 23
click at [215, 253] on select "Select Item... North Northeast Northwest South Southeast Southwest West East" at bounding box center [419, 241] width 417 height 23
select select "d8c320fa-3fd0-4fe1-af08-bb647ef17508"
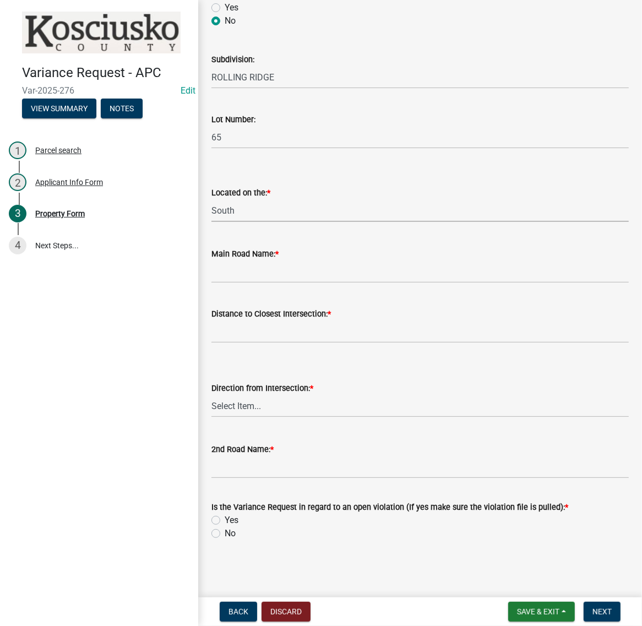
scroll to position [826, 0]
click at [254, 283] on input "Main Road Name: *" at bounding box center [419, 271] width 417 height 23
type input "EMS B7 LN"
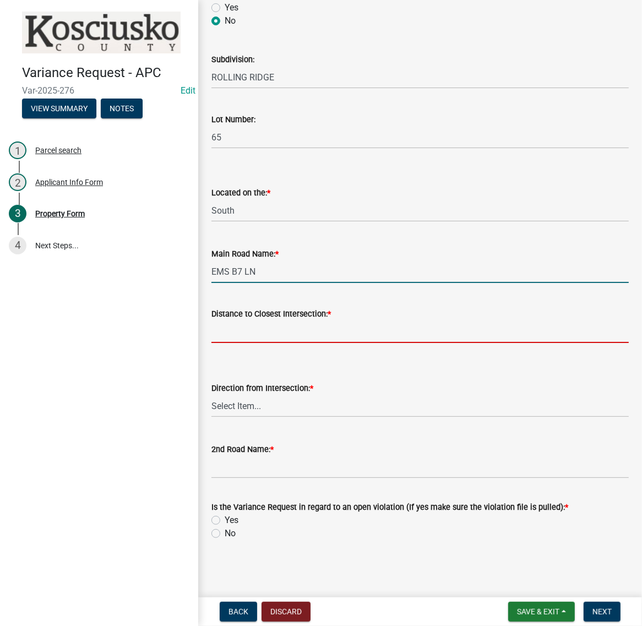
click at [238, 343] on input "text" at bounding box center [419, 332] width 417 height 23
type input "178"
click at [249, 417] on select "Select Item... North Northeast Northwest South Southeast Southwest East West" at bounding box center [419, 406] width 417 height 23
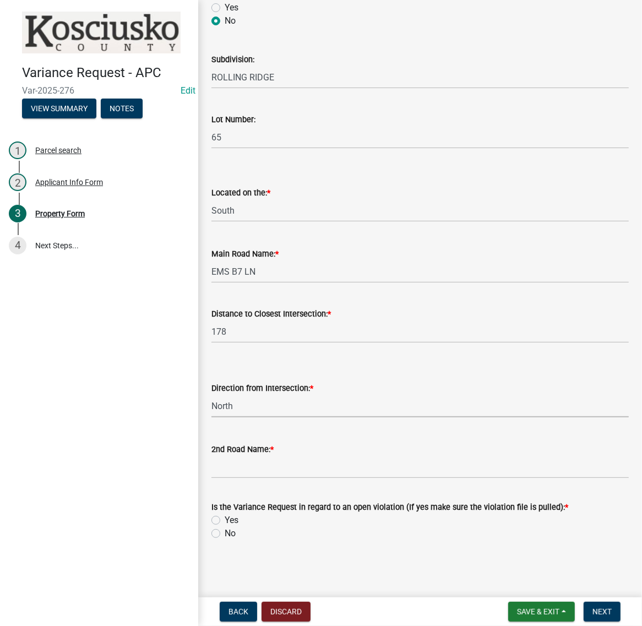
click at [215, 417] on select "Select Item... North Northeast Northwest South Southeast Southwest East West" at bounding box center [419, 406] width 417 height 23
select select "12355200-60c1-438c-bbad-938150612a70"
click at [240, 456] on input "2nd Road Name: *" at bounding box center [419, 467] width 417 height 23
type input "EMS B8 LN"
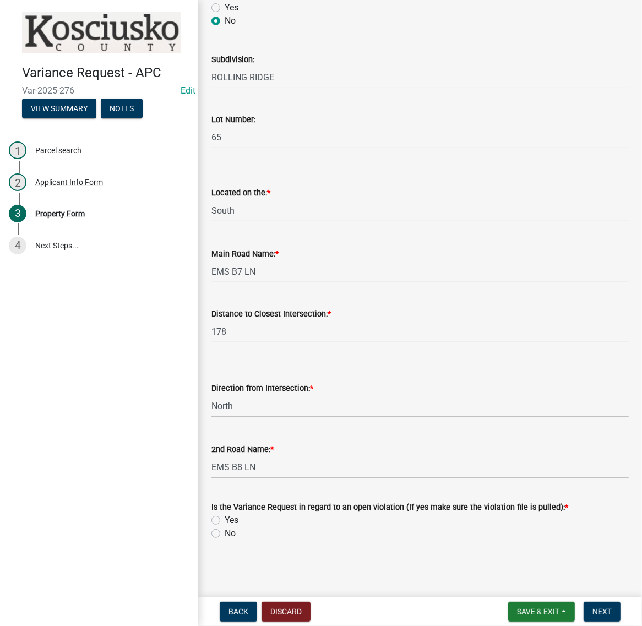
drag, startPoint x: 220, startPoint y: 508, endPoint x: 230, endPoint y: 511, distance: 10.3
click at [225, 514] on label "Yes" at bounding box center [232, 520] width 14 height 13
click at [225, 514] on input "Yes" at bounding box center [228, 517] width 7 height 7
radio input "true"
click at [605, 610] on span "Next" at bounding box center [602, 611] width 19 height 9
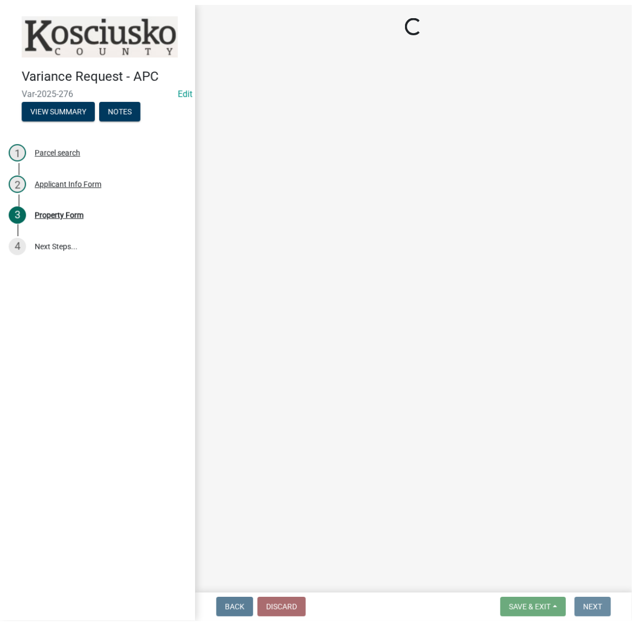
scroll to position [0, 0]
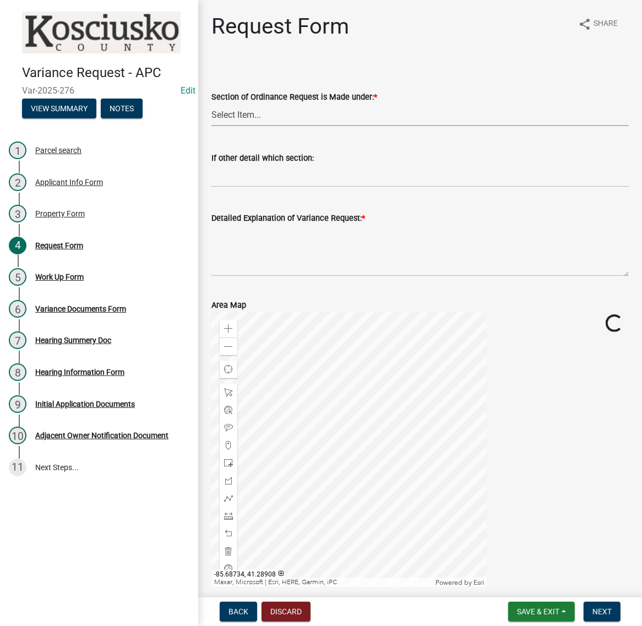
click at [271, 126] on select "Select Item... 2.10 I1 Criteria 2.11 I2 Criteria I3 Criteria 2.15 Lot and Yard …" at bounding box center [419, 115] width 417 height 23
click at [215, 126] on select "Select Item... 2.10 I1 Criteria 2.11 I2 Criteria I3 Criteria 2.15 Lot and Yard …" at bounding box center [419, 115] width 417 height 23
select select "77eb12f8-2a64-4a31-bfec-9b00716b2165"
click at [294, 276] on textarea "Detailed Explanation of Variance Request: *" at bounding box center [419, 251] width 417 height 52
type textarea "T"
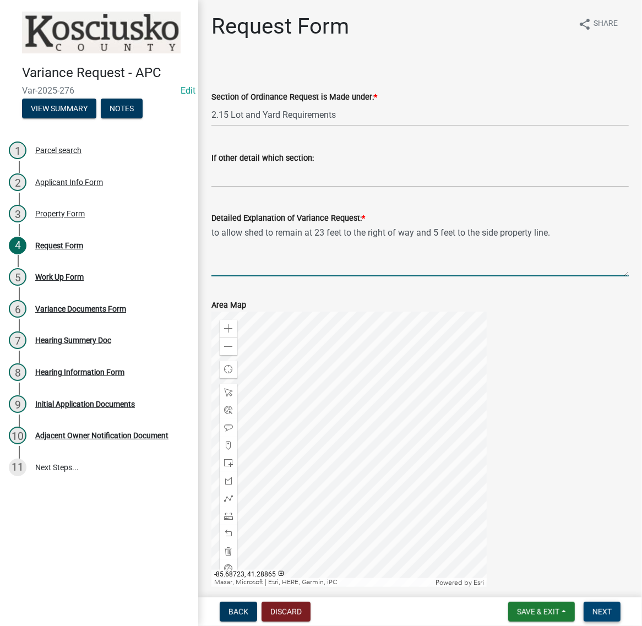
type textarea "to allow shed to remain at 23 feet to the right of way and 5 feet to the side p…"
click at [599, 607] on span "Next" at bounding box center [602, 611] width 19 height 9
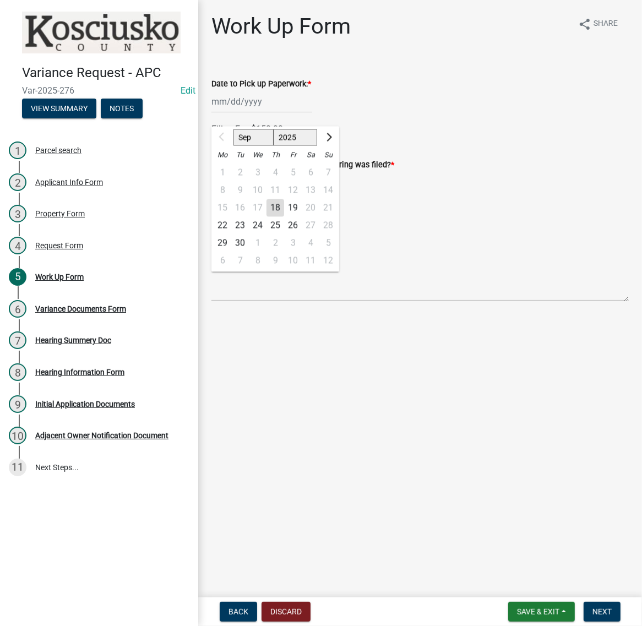
click at [262, 113] on div "Sep Oct Nov Dec 2025 2026 2027 2028 2029 2030 2031 2032 2033 2034 2035 2036 203…" at bounding box center [261, 101] width 101 height 23
click at [332, 141] on span "Next month" at bounding box center [328, 137] width 8 height 8
select select "10"
click at [231, 235] on div "20" at bounding box center [223, 226] width 18 height 18
type input "10/20/2025"
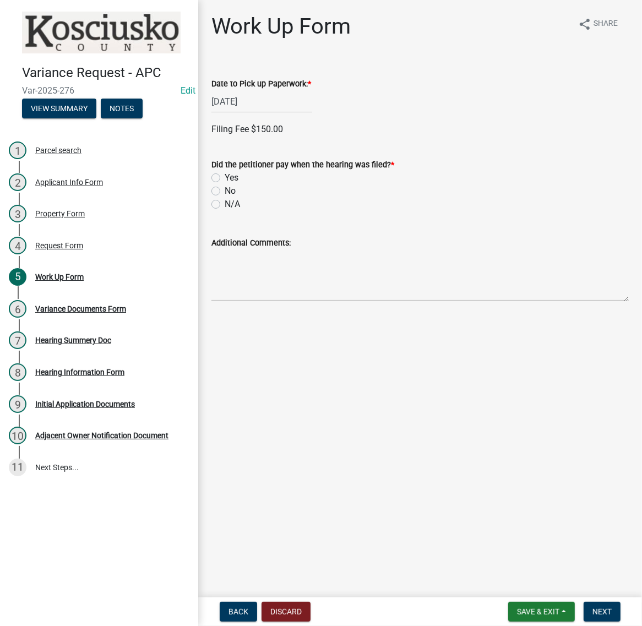
click at [225, 198] on label "No" at bounding box center [230, 190] width 11 height 13
click at [225, 192] on input "No" at bounding box center [228, 187] width 7 height 7
radio input "true"
click at [593, 607] on span "Next" at bounding box center [602, 611] width 19 height 9
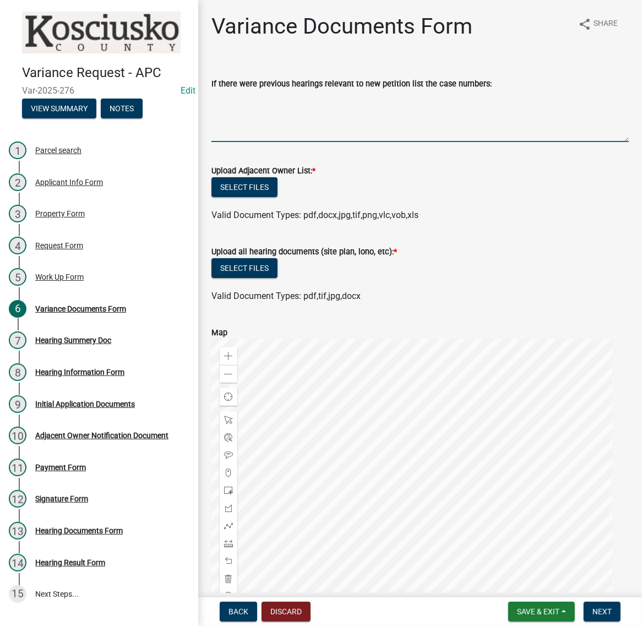
click at [279, 139] on textarea "If there were previous hearings relevant to new petition list the case numbers:" at bounding box center [419, 116] width 417 height 52
type textarea "e"
click at [278, 138] on textarea "e" at bounding box center [419, 116] width 417 height 52
type textarea "e"
type textarea "EX-2025-89"
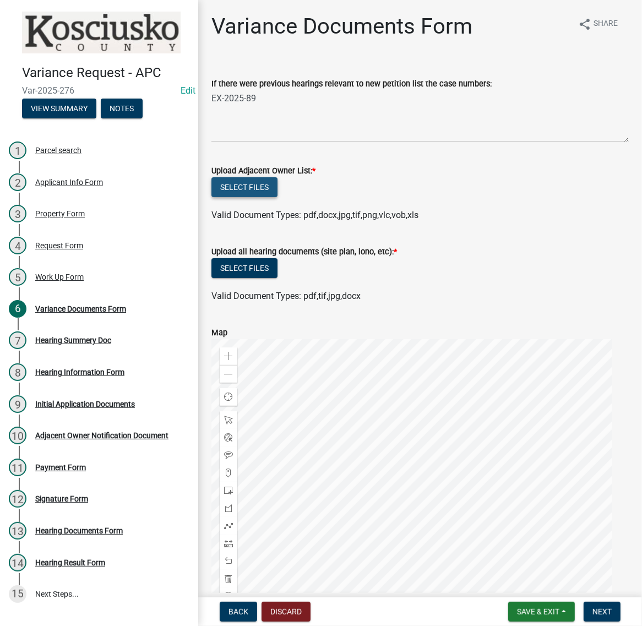
click at [278, 197] on button "Select files" at bounding box center [244, 187] width 66 height 20
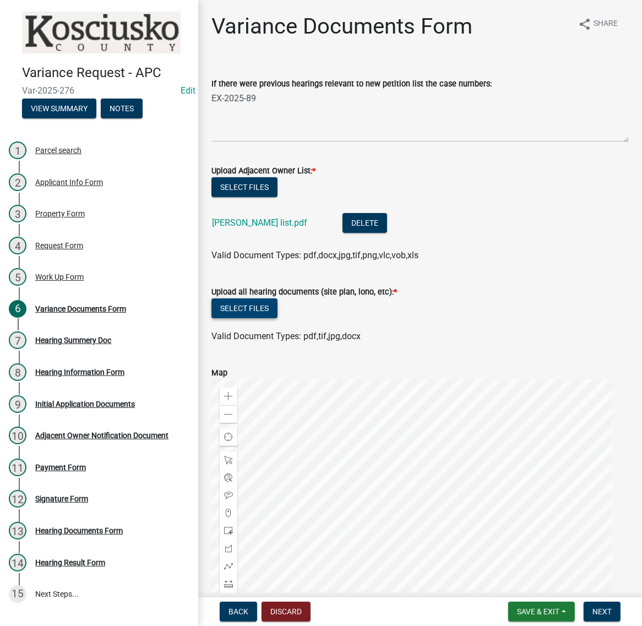
click at [278, 318] on button "Select files" at bounding box center [244, 308] width 66 height 20
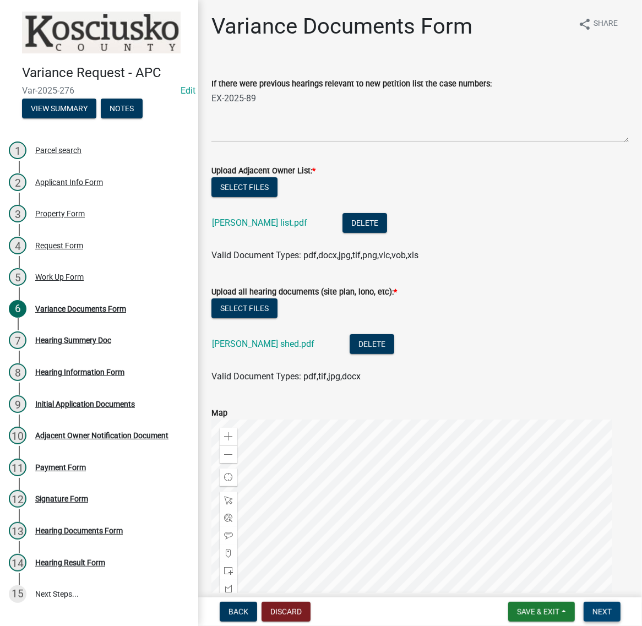
click at [609, 609] on button "Next" at bounding box center [602, 612] width 37 height 20
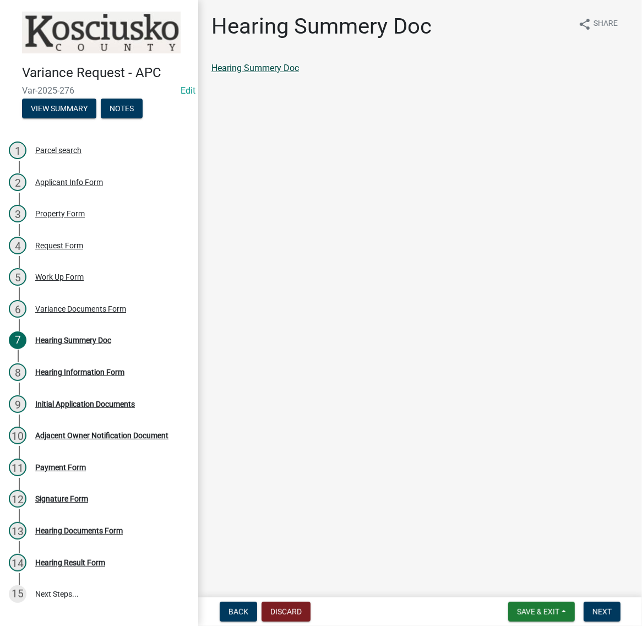
click at [295, 73] on link "Hearing Summery Doc" at bounding box center [255, 68] width 88 height 10
click at [600, 602] on button "Next" at bounding box center [602, 612] width 37 height 20
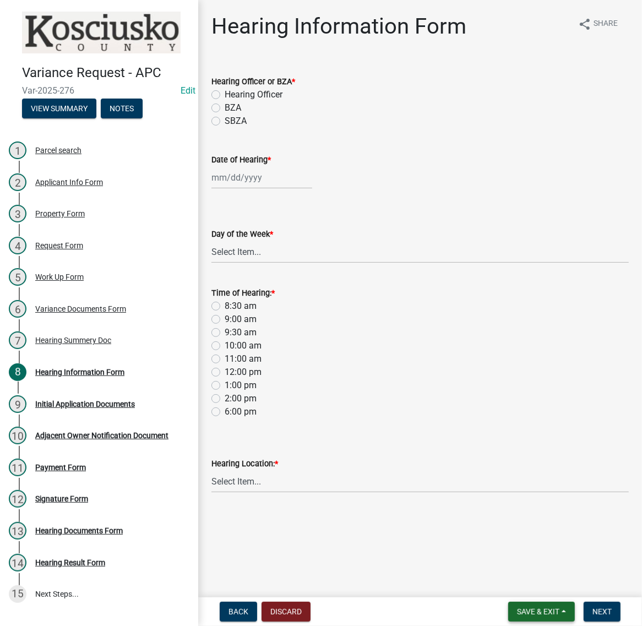
click at [517, 611] on span "Save & Exit" at bounding box center [538, 611] width 42 height 9
click at [491, 582] on button "Save & Exit" at bounding box center [531, 578] width 88 height 26
